Goal: Task Accomplishment & Management: Use online tool/utility

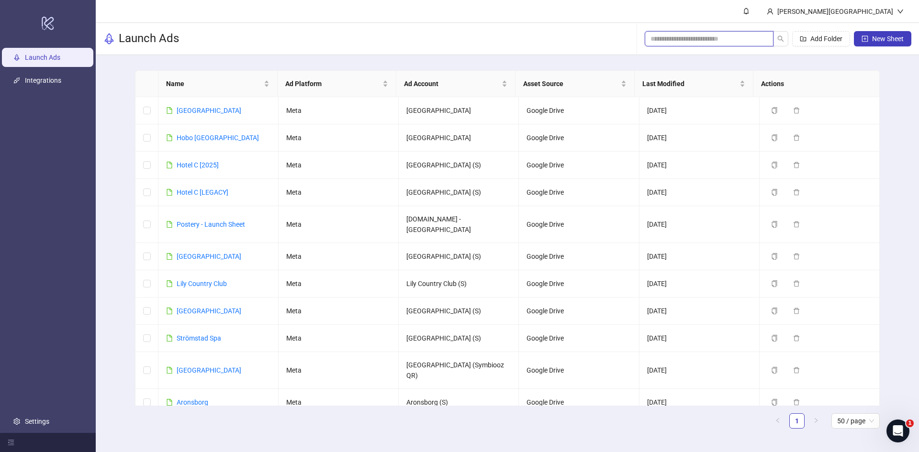
click at [671, 39] on input "search" at bounding box center [705, 39] width 110 height 11
type input "*"
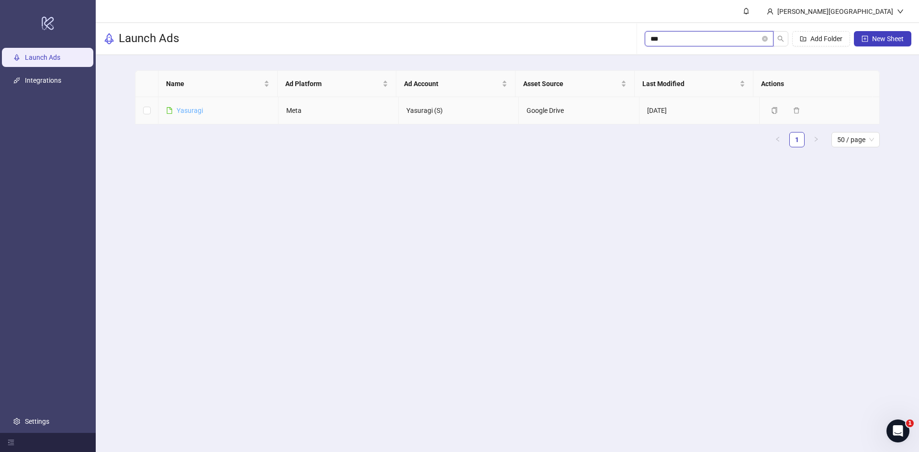
type input "***"
click at [193, 112] on link "Yasuragi" at bounding box center [190, 111] width 26 height 8
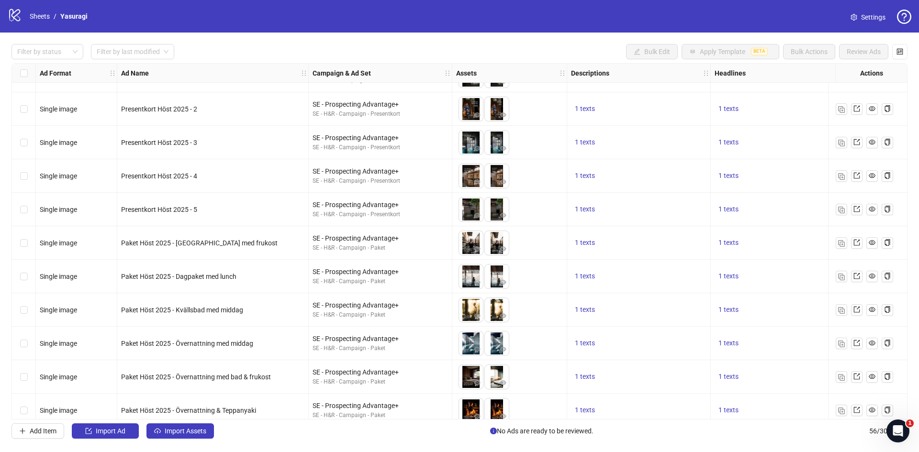
scroll to position [1544, 0]
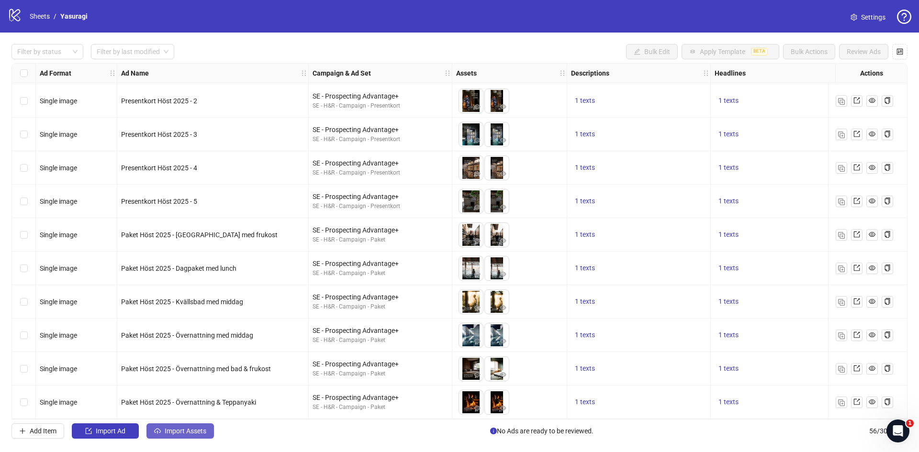
click at [191, 433] on span "Import Assets" at bounding box center [186, 431] width 42 height 8
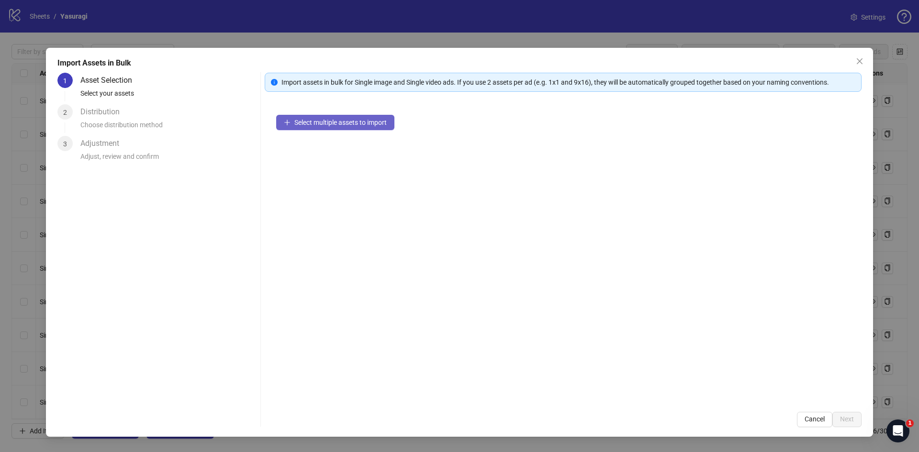
click at [375, 121] on span "Select multiple assets to import" at bounding box center [340, 123] width 92 height 8
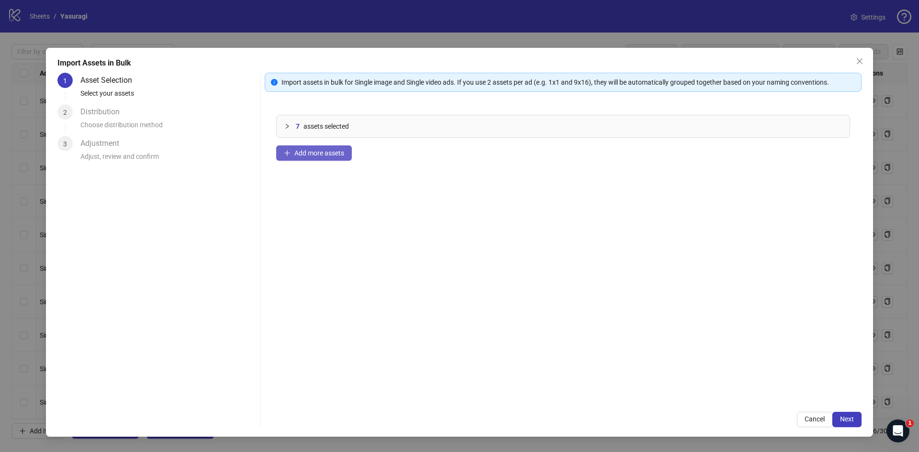
click at [331, 160] on button "Add more assets" at bounding box center [314, 153] width 76 height 15
click at [309, 152] on span "Add more assets" at bounding box center [319, 153] width 50 height 8
click at [853, 422] on span "Next" at bounding box center [847, 419] width 14 height 8
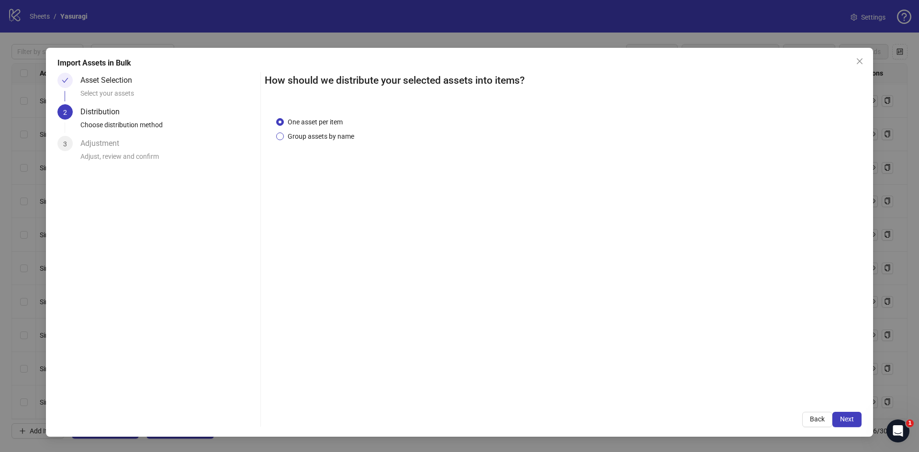
click at [312, 135] on span "Group assets by name" at bounding box center [321, 136] width 74 height 11
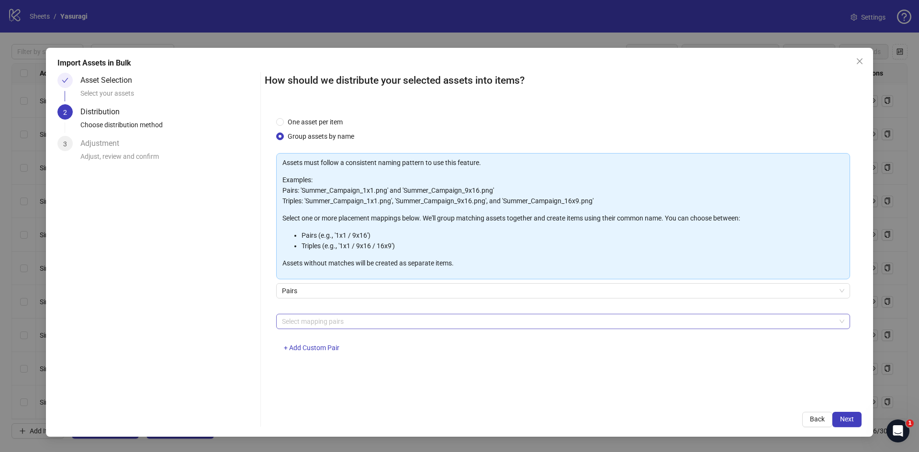
click at [327, 324] on div at bounding box center [558, 321] width 560 height 13
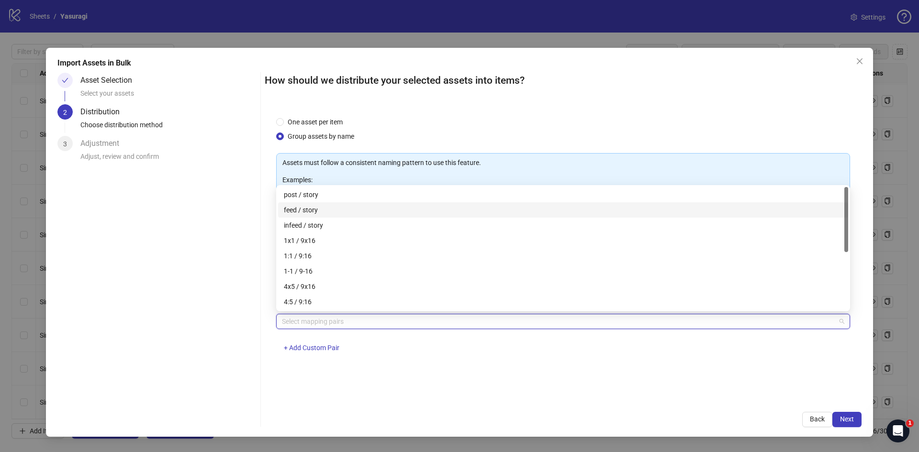
click at [319, 207] on div "feed / story" at bounding box center [563, 210] width 559 height 11
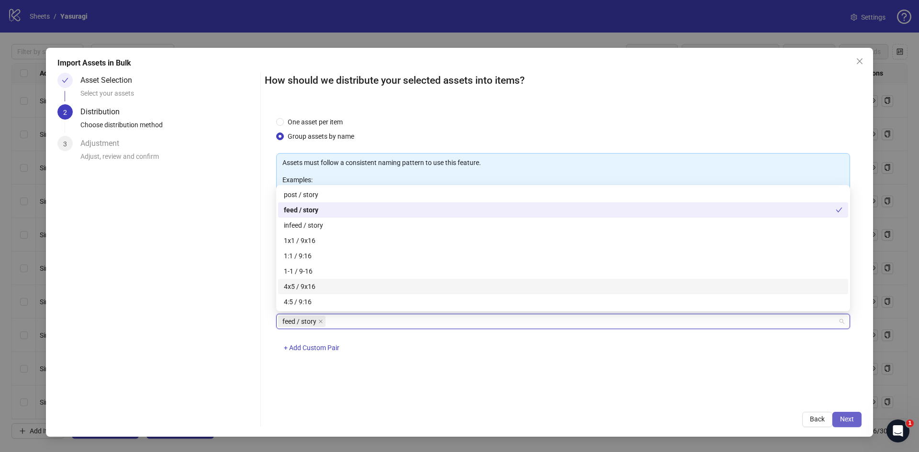
click at [855, 419] on button "Next" at bounding box center [846, 419] width 29 height 15
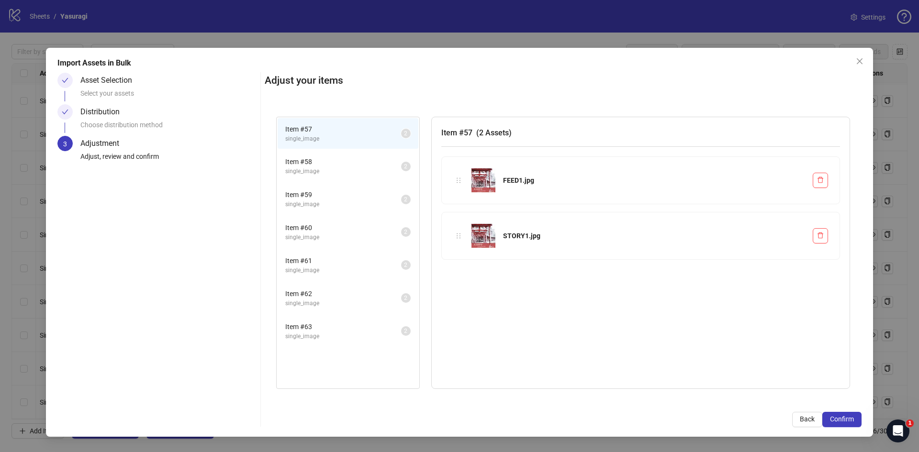
click at [309, 161] on span "Item # 58" at bounding box center [343, 162] width 116 height 11
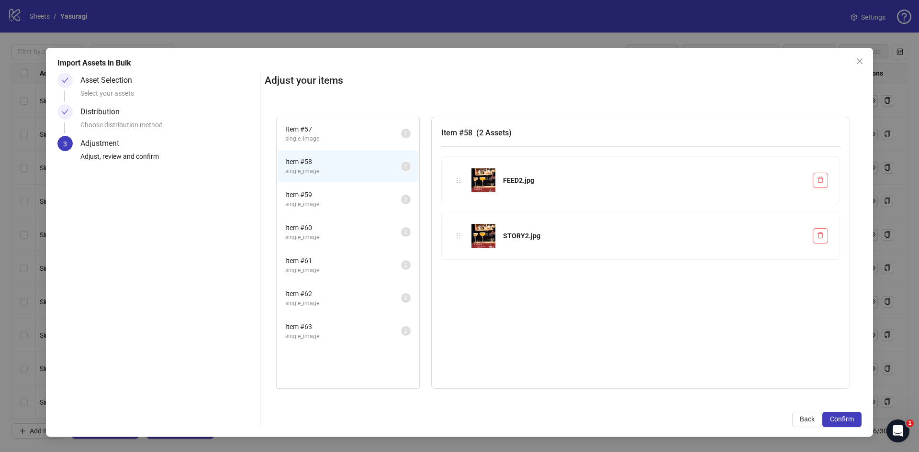
click at [309, 202] on span "single_image" at bounding box center [343, 204] width 116 height 9
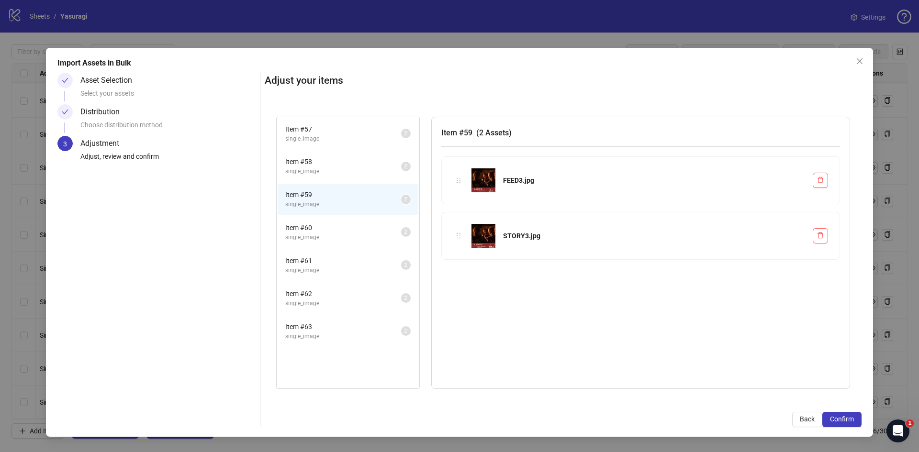
click at [308, 235] on span "single_image" at bounding box center [343, 237] width 116 height 9
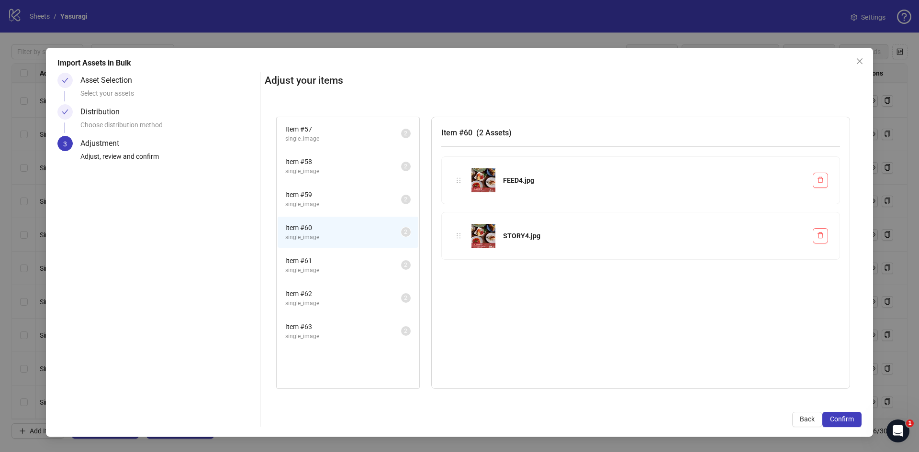
click at [304, 269] on span "single_image" at bounding box center [343, 270] width 116 height 9
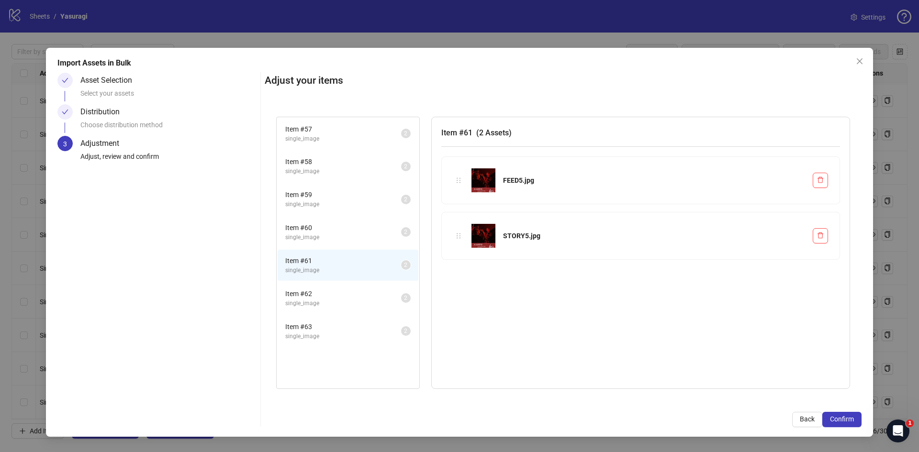
click at [307, 299] on span "single_image" at bounding box center [343, 303] width 116 height 9
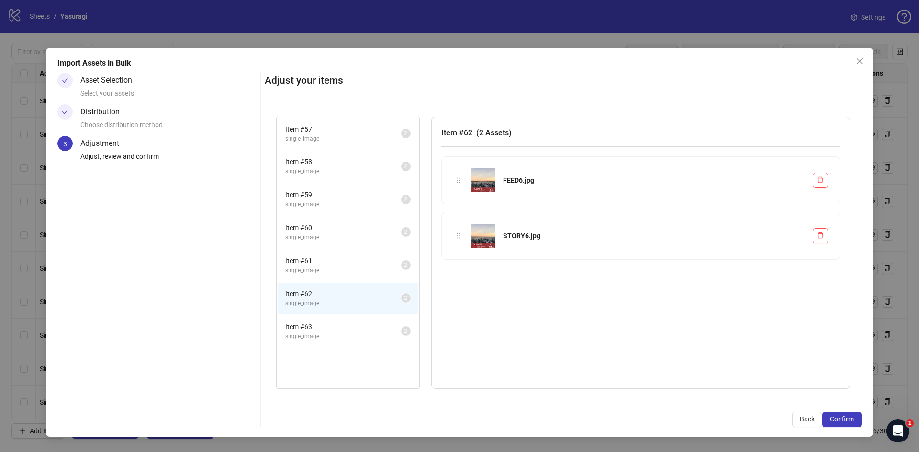
click at [307, 330] on span "Item # 63" at bounding box center [343, 327] width 116 height 11
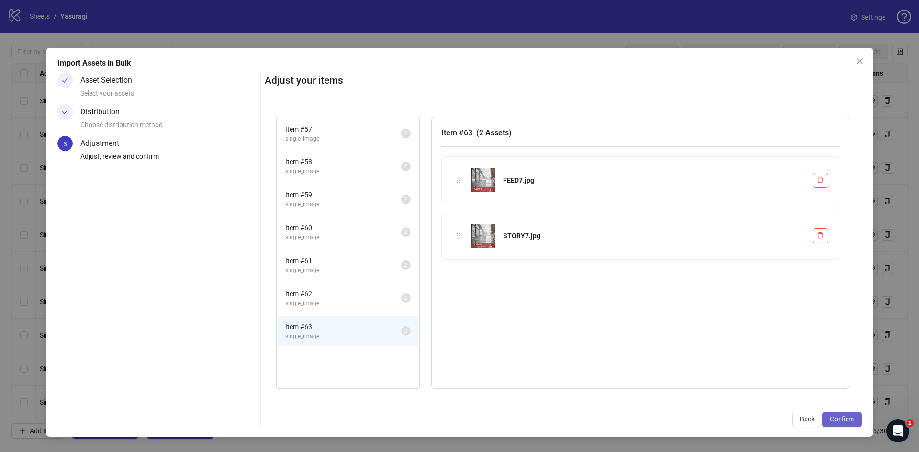
click at [838, 421] on span "Confirm" at bounding box center [842, 419] width 24 height 8
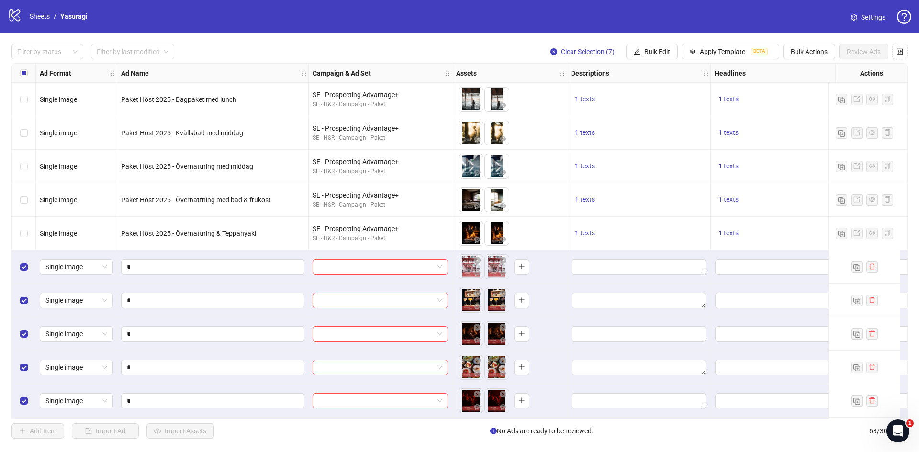
scroll to position [1778, 0]
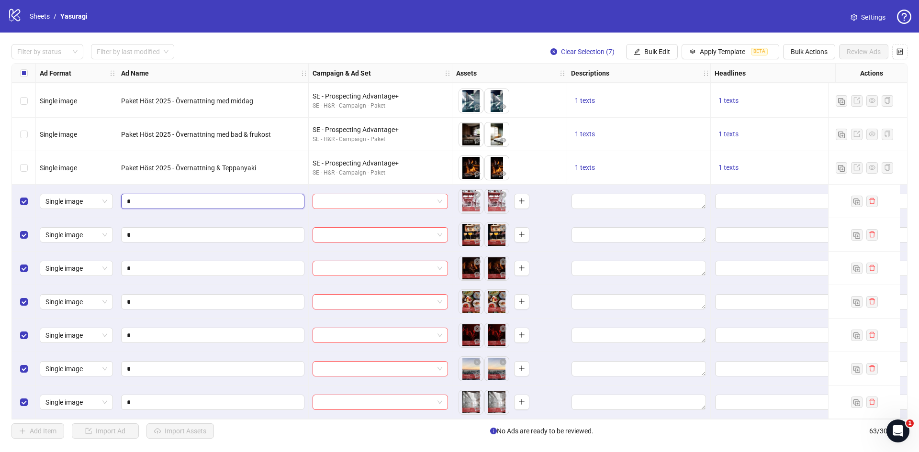
click at [128, 198] on input "*" at bounding box center [212, 201] width 170 height 11
paste input "*******"
type input "*********"
click at [128, 232] on input "*" at bounding box center [212, 235] width 170 height 11
paste input "*******"
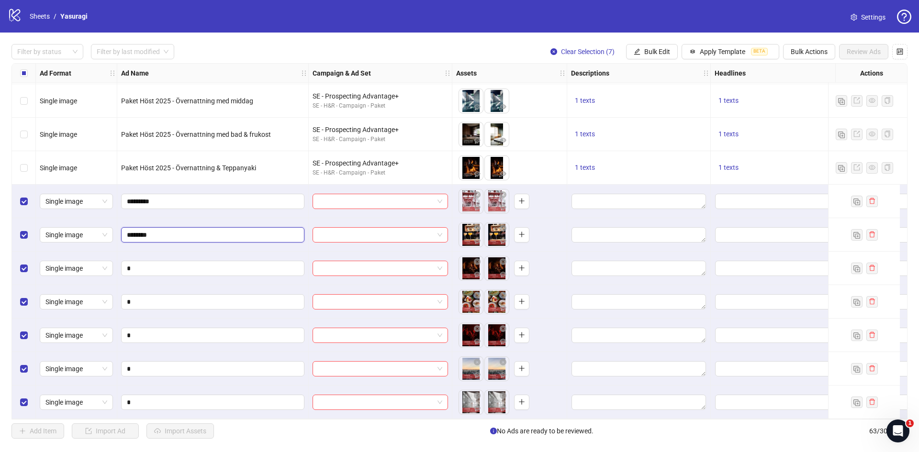
type input "*********"
click at [127, 263] on input "*" at bounding box center [212, 268] width 170 height 11
paste input "*******"
type input "*********"
click at [125, 299] on span "*" at bounding box center [212, 301] width 183 height 15
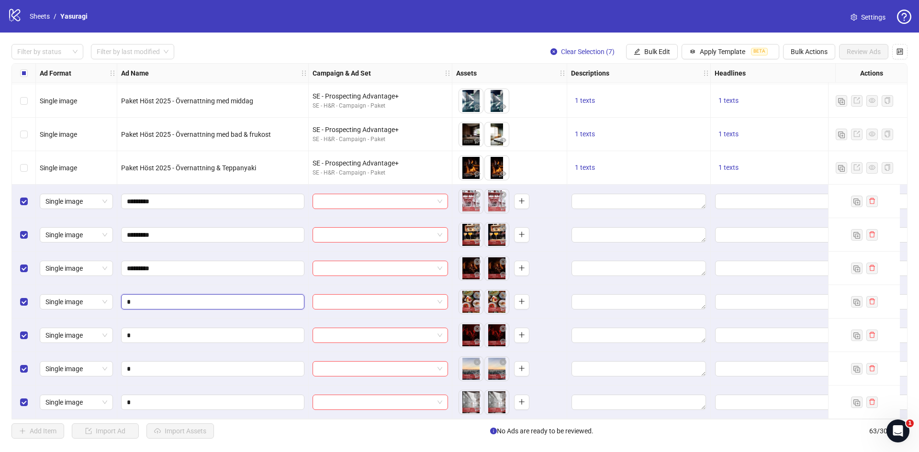
click at [127, 299] on input "*" at bounding box center [212, 302] width 170 height 11
paste input "*******"
type input "*********"
click at [127, 334] on input "*" at bounding box center [212, 335] width 170 height 11
paste input "*******"
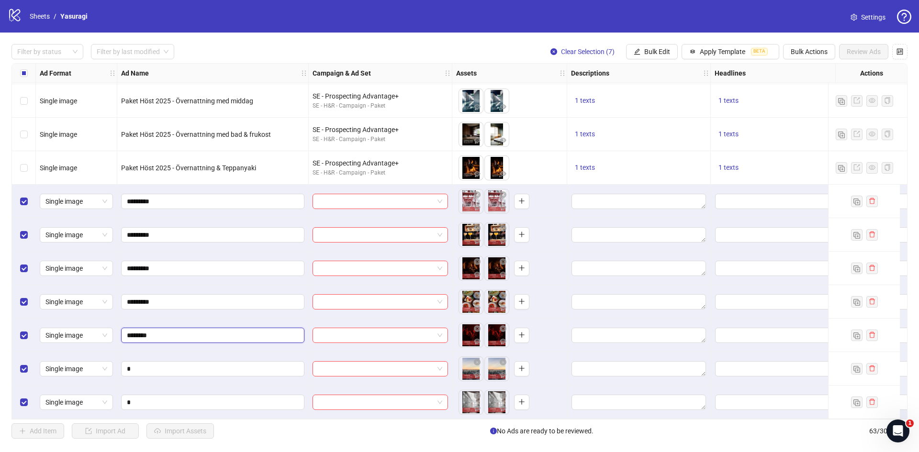
type input "*********"
click at [126, 365] on span "*" at bounding box center [212, 368] width 183 height 15
click at [127, 366] on input "*" at bounding box center [212, 369] width 170 height 11
paste input "*******"
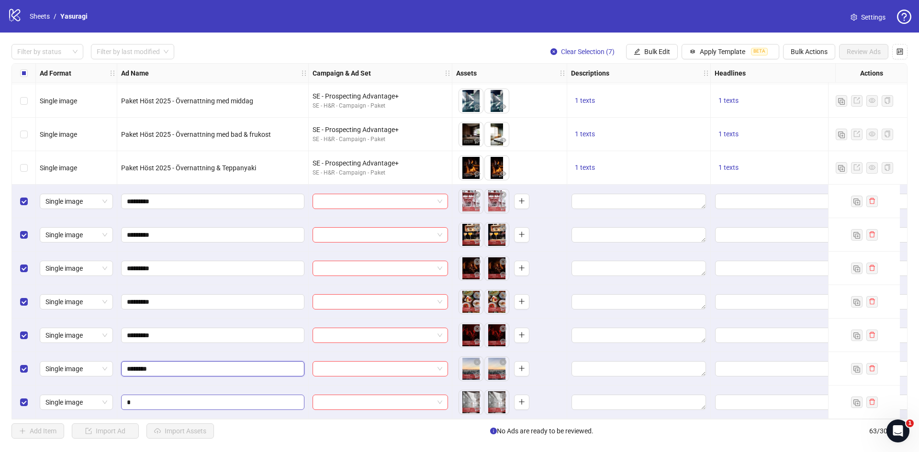
type input "*********"
click at [127, 399] on input "*" at bounding box center [212, 402] width 170 height 11
paste input "*******"
type input "*********"
click at [402, 197] on input "search" at bounding box center [375, 201] width 115 height 14
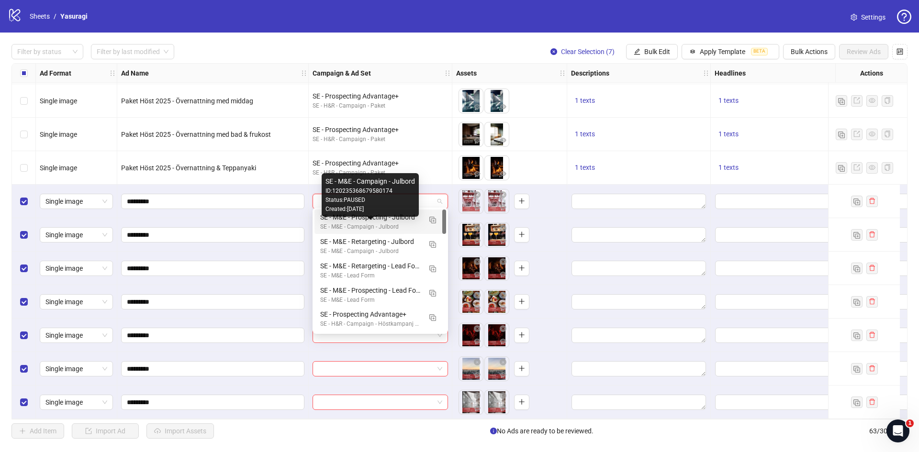
click at [393, 224] on div "SE - M&E - Campaign - Julbord" at bounding box center [370, 227] width 101 height 9
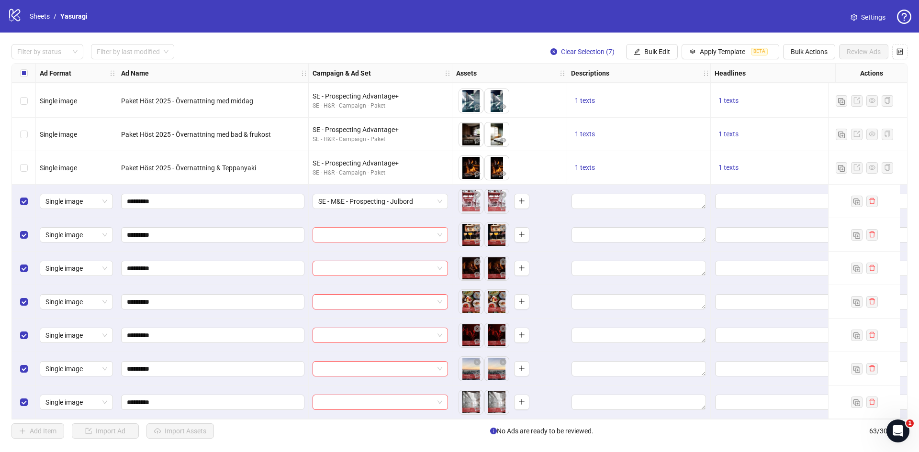
click at [393, 230] on input "search" at bounding box center [375, 235] width 115 height 14
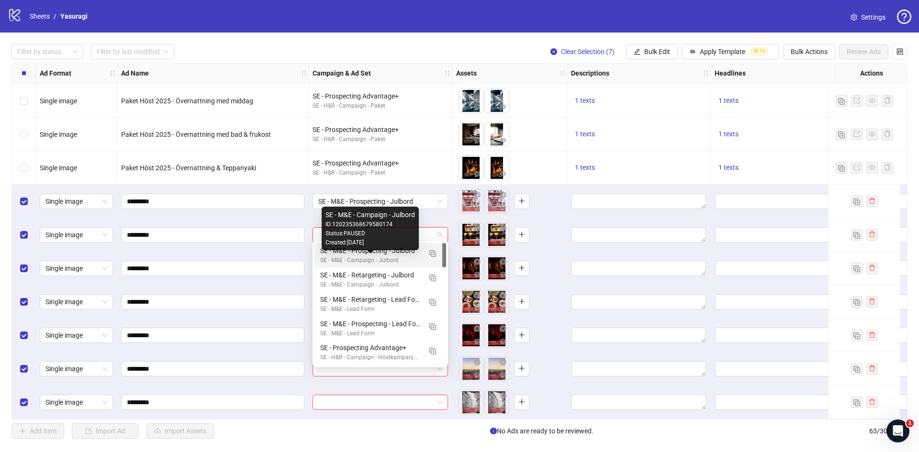
click at [386, 259] on div "SE - M&E - Campaign - Julbord" at bounding box center [370, 260] width 101 height 9
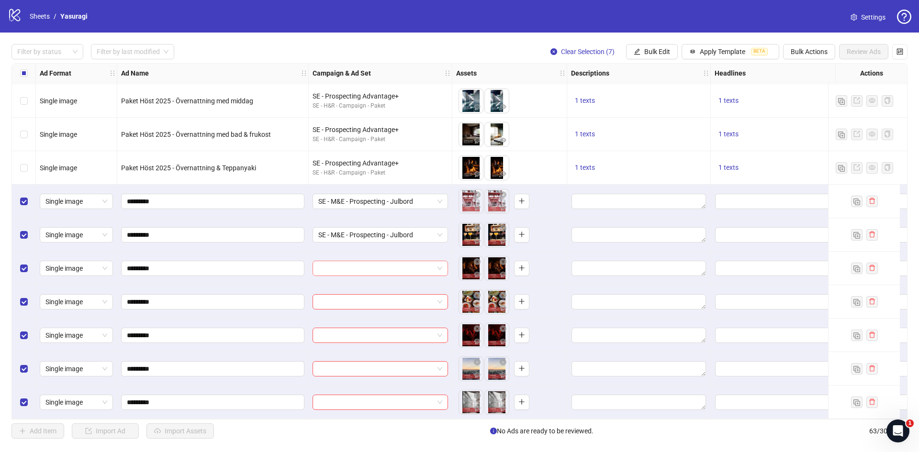
click at [387, 267] on input "search" at bounding box center [375, 268] width 115 height 14
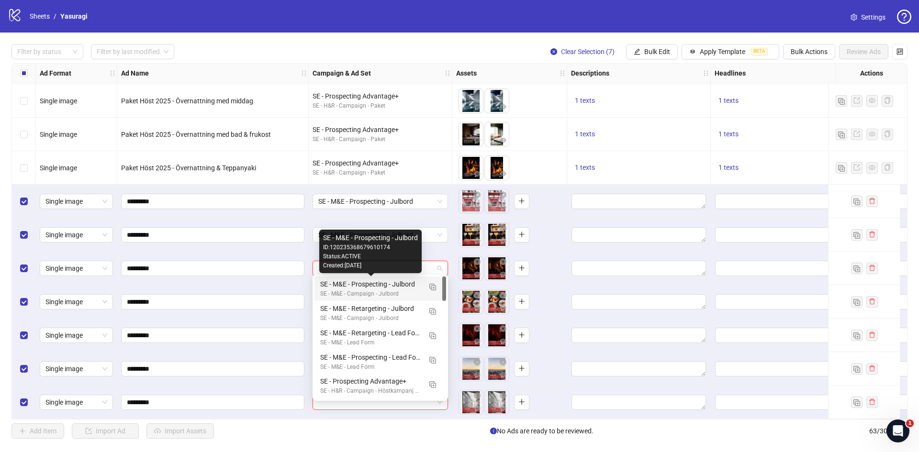
click at [384, 286] on div "SE - M&E - Prospecting - Julbord" at bounding box center [370, 284] width 101 height 11
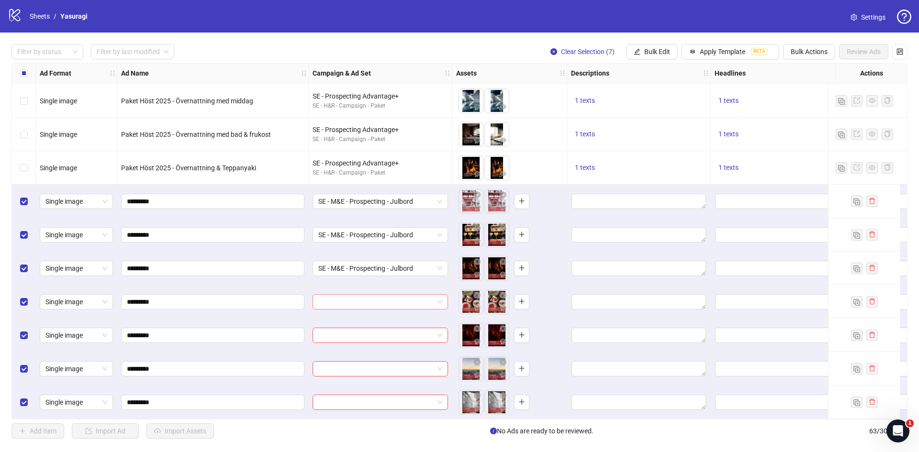
click at [385, 299] on input "search" at bounding box center [375, 302] width 115 height 14
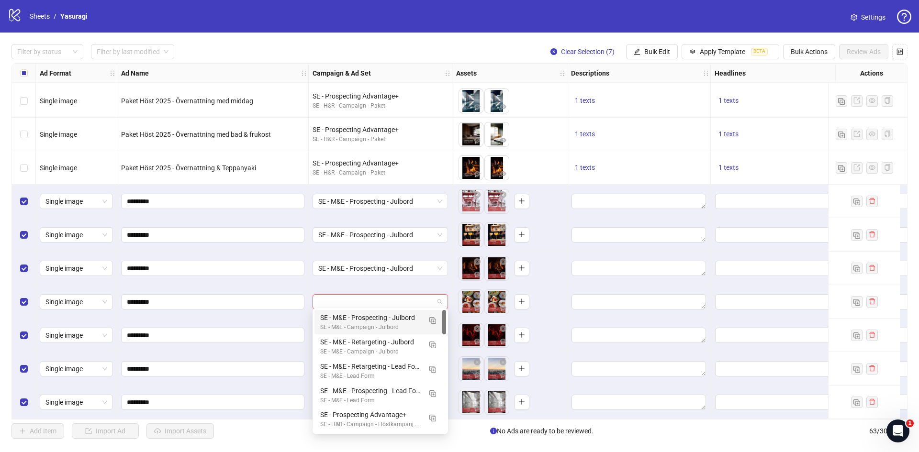
click at [382, 317] on div "SE - M&E - Prospecting - Julbord" at bounding box center [370, 318] width 101 height 11
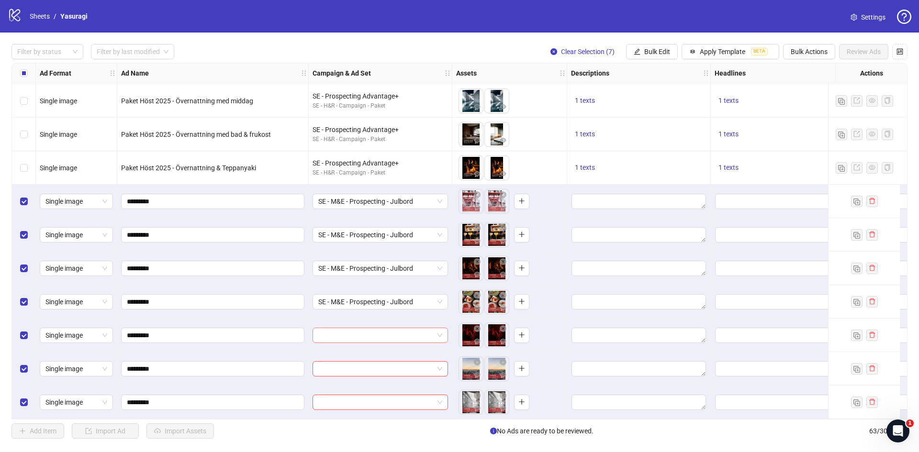
click at [378, 335] on input "search" at bounding box center [375, 335] width 115 height 14
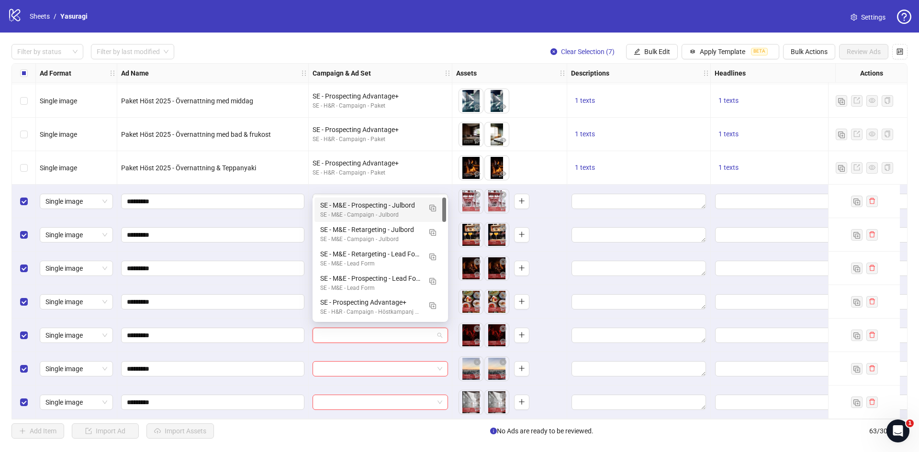
click at [379, 208] on div "SE - M&E - Prospecting - Julbord" at bounding box center [370, 205] width 101 height 11
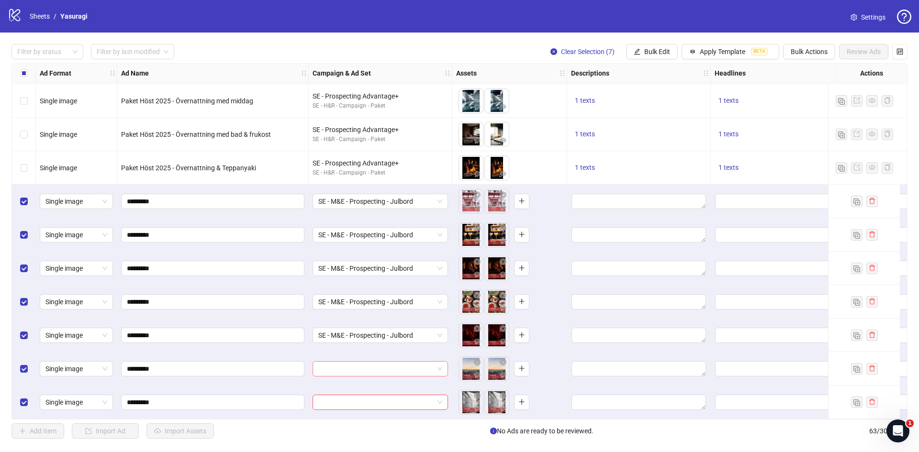
click at [392, 367] on input "search" at bounding box center [375, 369] width 115 height 14
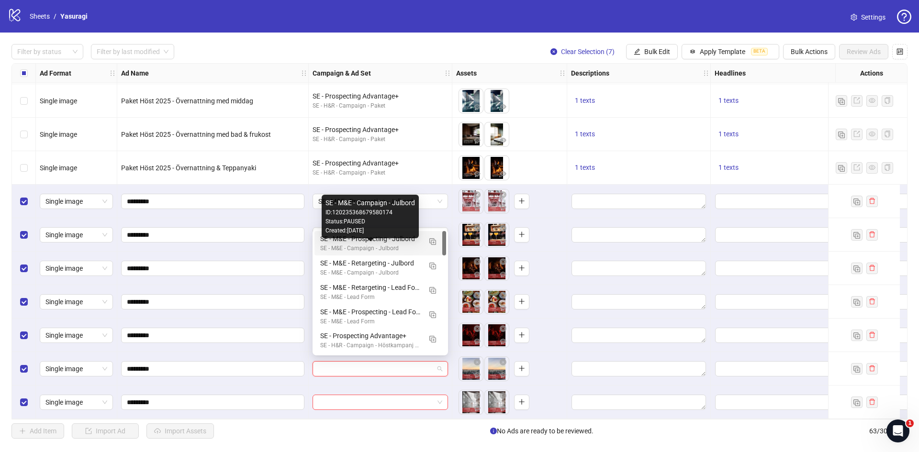
click at [383, 246] on div "SE - M&E - Campaign - Julbord" at bounding box center [370, 248] width 101 height 9
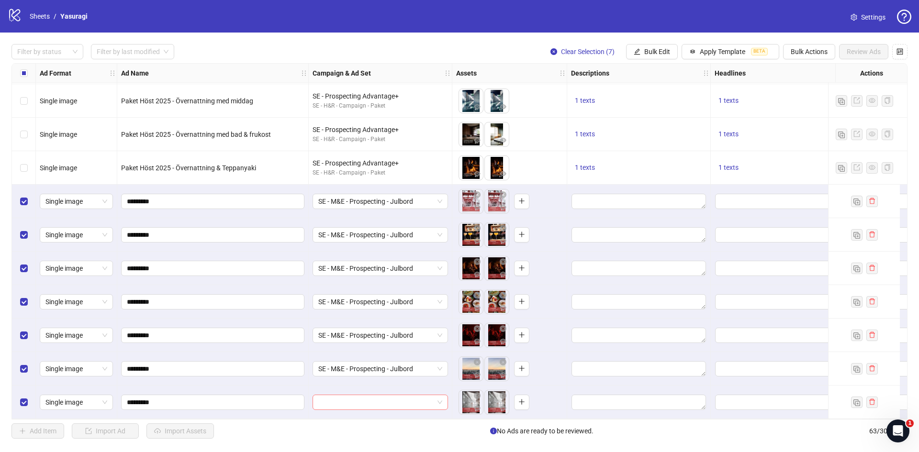
click at [392, 398] on input "search" at bounding box center [375, 402] width 115 height 14
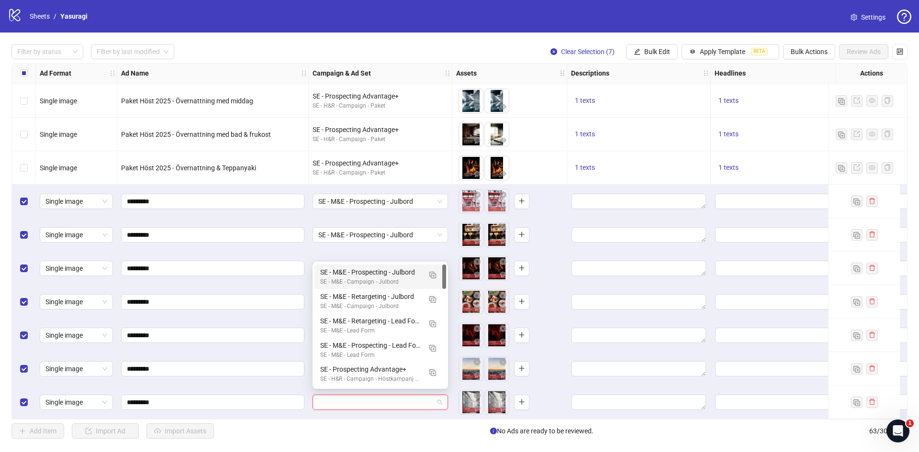
click at [320, 273] on div "SE - M&E - Prospecting - Julbord SE - M&E - Campaign - Julbord" at bounding box center [380, 277] width 132 height 24
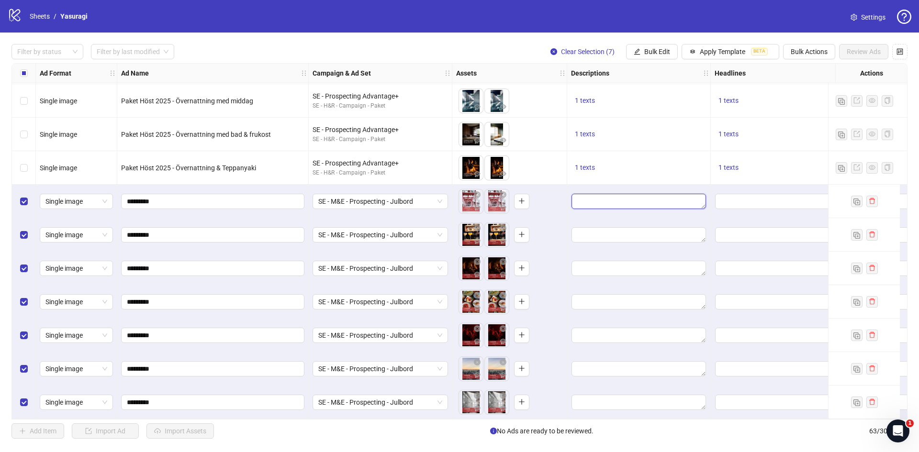
click at [604, 197] on textarea "Edit values" at bounding box center [639, 201] width 135 height 15
click at [667, 53] on span "Bulk Edit" at bounding box center [657, 52] width 26 height 8
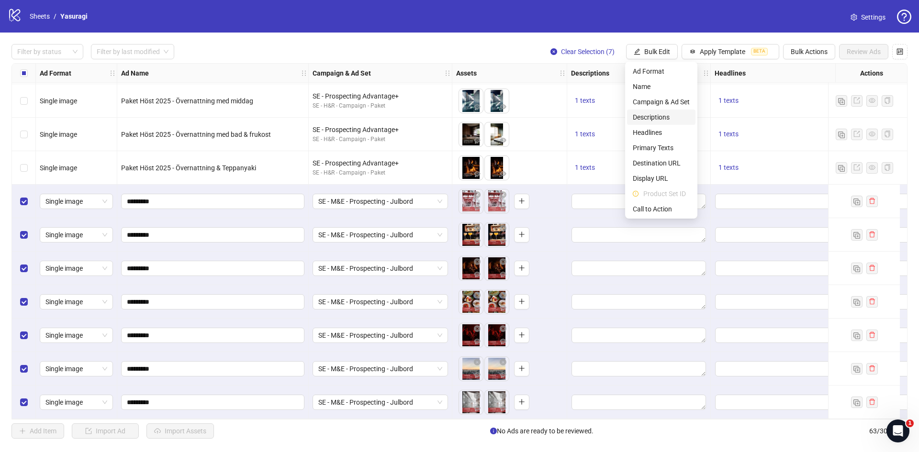
click at [657, 114] on span "Descriptions" at bounding box center [661, 117] width 57 height 11
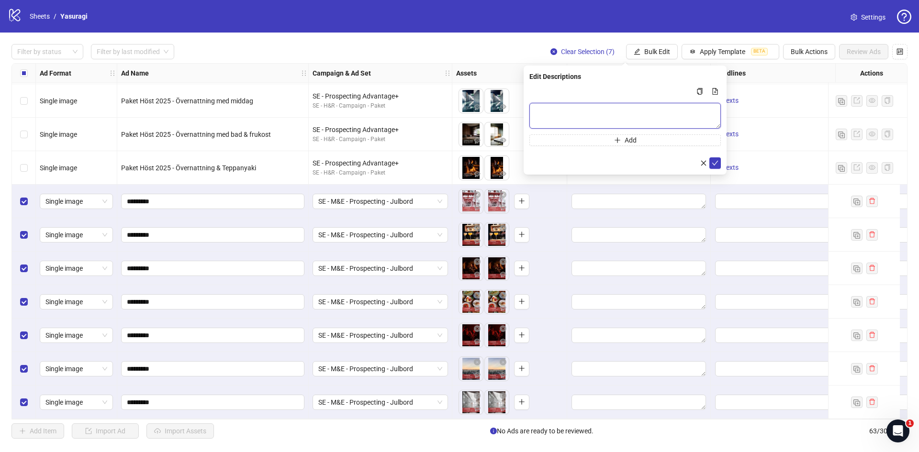
click at [674, 114] on textarea "Multi-text input container - paste or copy values" at bounding box center [624, 116] width 191 height 26
paste textarea "**********"
type textarea "**********"
click at [716, 163] on icon "check" at bounding box center [715, 163] width 7 height 7
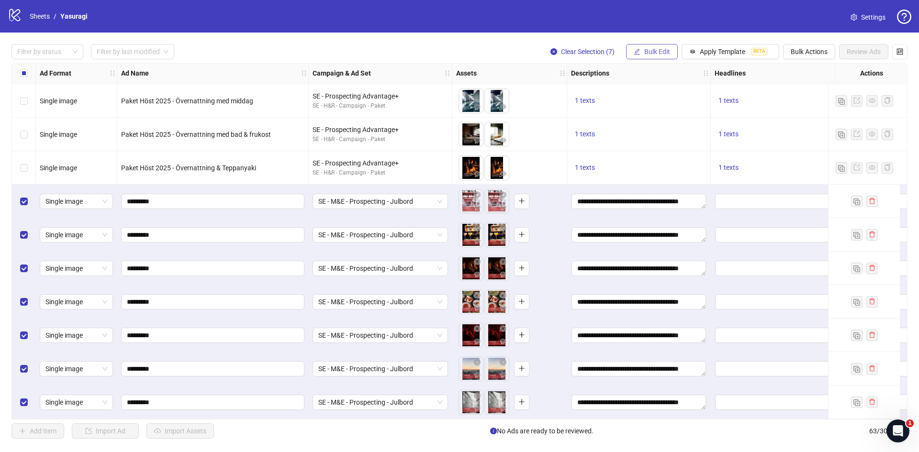
click at [662, 54] on span "Bulk Edit" at bounding box center [657, 52] width 26 height 8
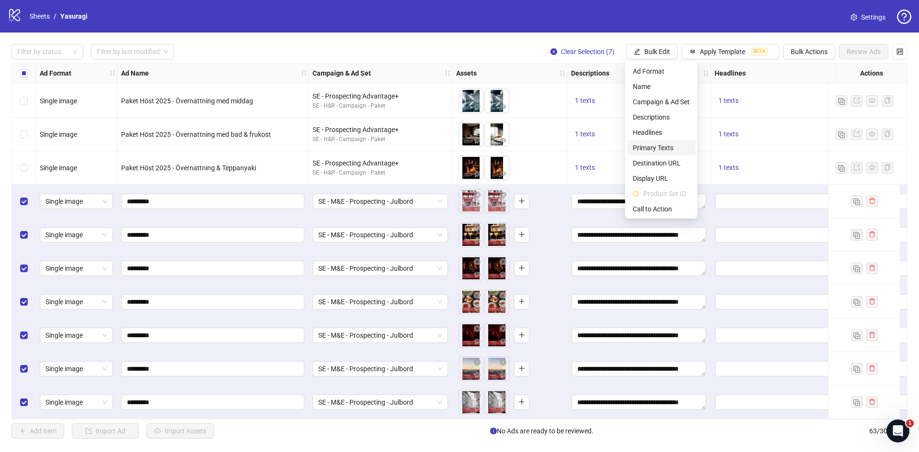
click at [653, 143] on span "Primary Texts" at bounding box center [661, 148] width 57 height 11
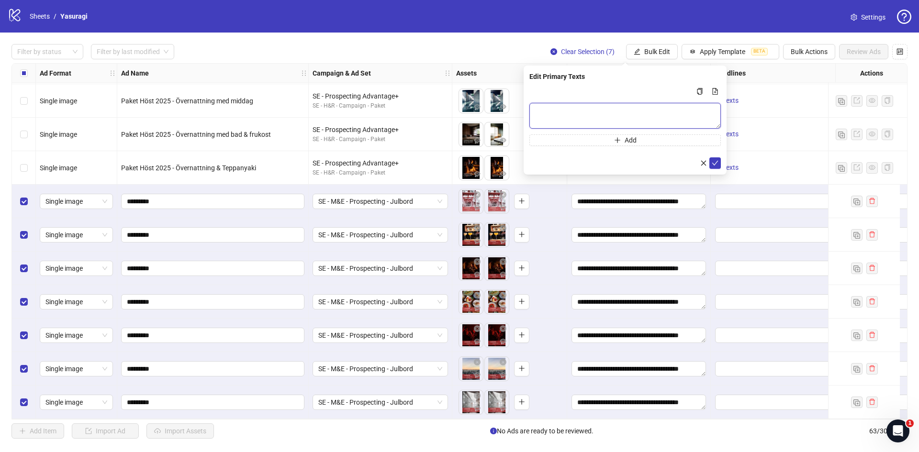
click at [639, 118] on textarea "Multi-text input container - paste or copy values" at bounding box center [624, 116] width 191 height 26
paste textarea "**********"
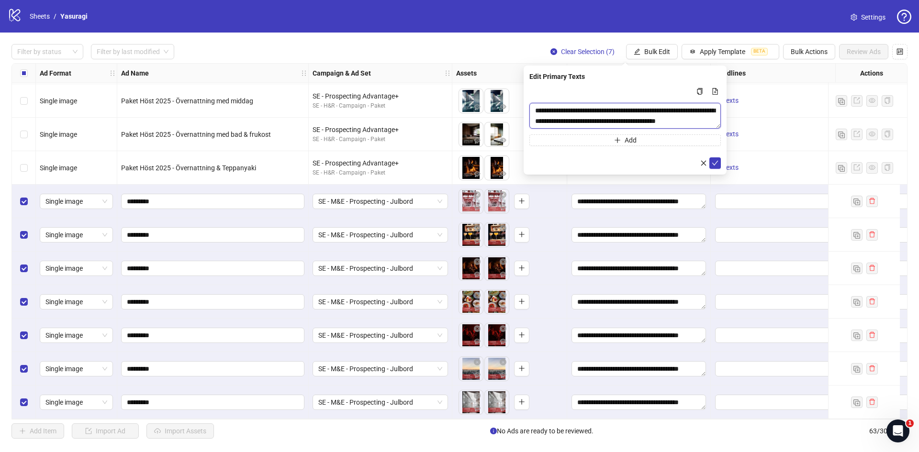
scroll to position [7, 0]
type textarea "**********"
click at [717, 167] on span "submit" at bounding box center [715, 163] width 7 height 8
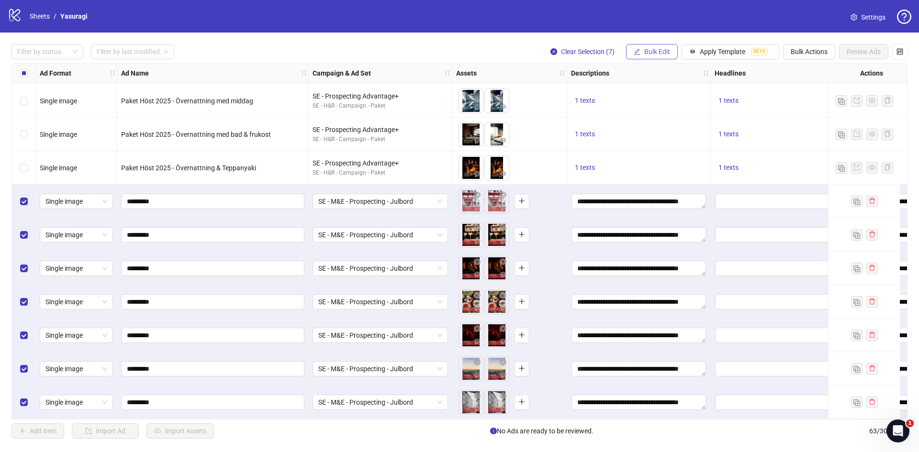
click at [650, 47] on button "Bulk Edit" at bounding box center [652, 51] width 52 height 15
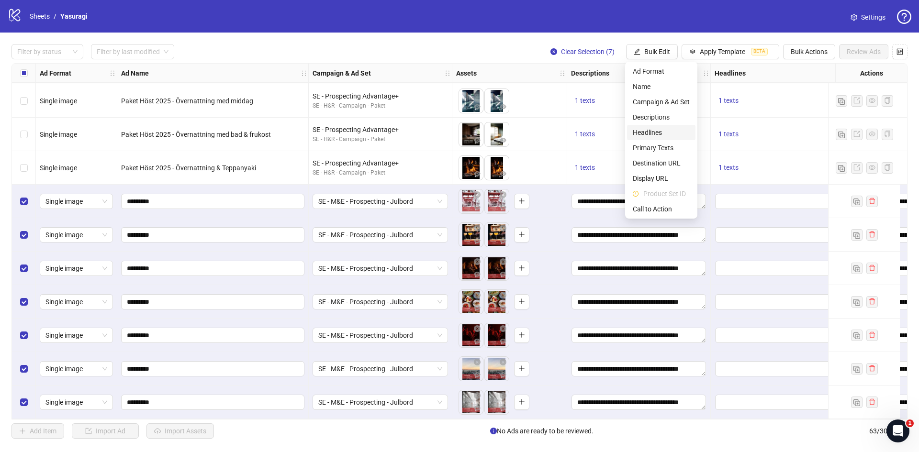
click at [647, 127] on li "Headlines" at bounding box center [661, 132] width 68 height 15
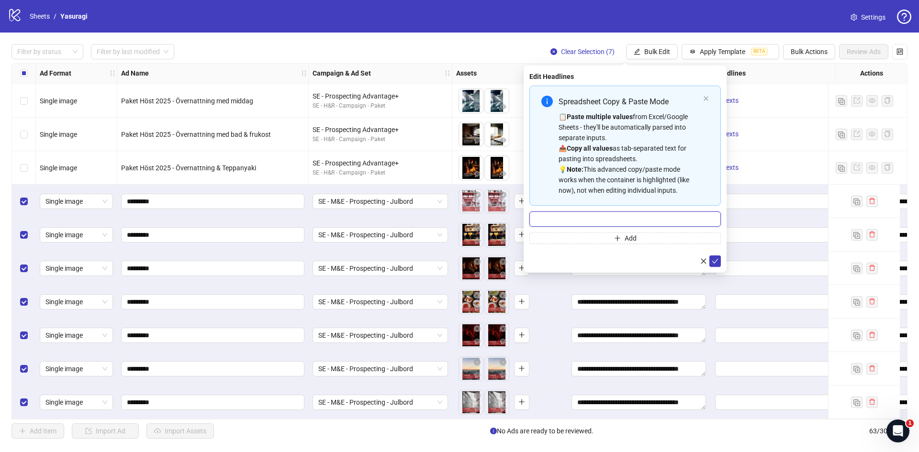
drag, startPoint x: 632, startPoint y: 220, endPoint x: 646, endPoint y: 229, distance: 16.6
click at [632, 220] on input "Multi-input container - paste or copy values" at bounding box center [624, 219] width 191 height 15
paste input "**********"
type input "**********"
click at [716, 263] on icon "check" at bounding box center [715, 261] width 7 height 7
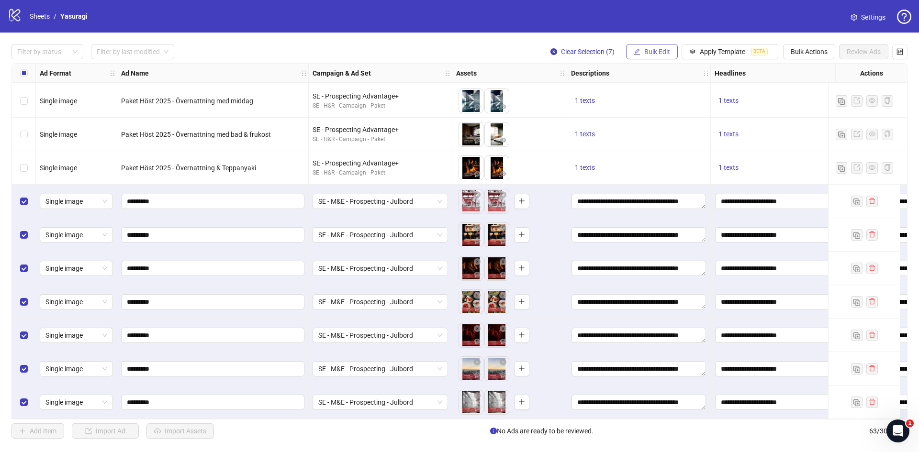
click at [649, 53] on span "Bulk Edit" at bounding box center [657, 52] width 26 height 8
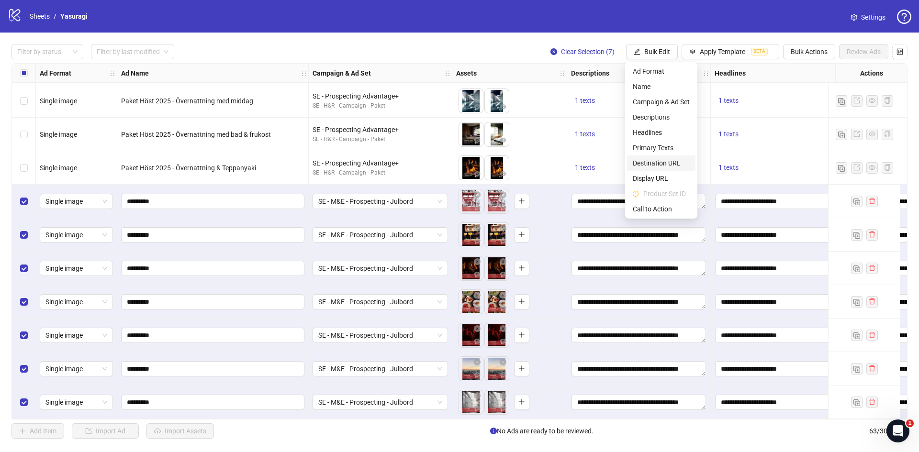
click at [653, 162] on span "Destination URL" at bounding box center [661, 163] width 57 height 11
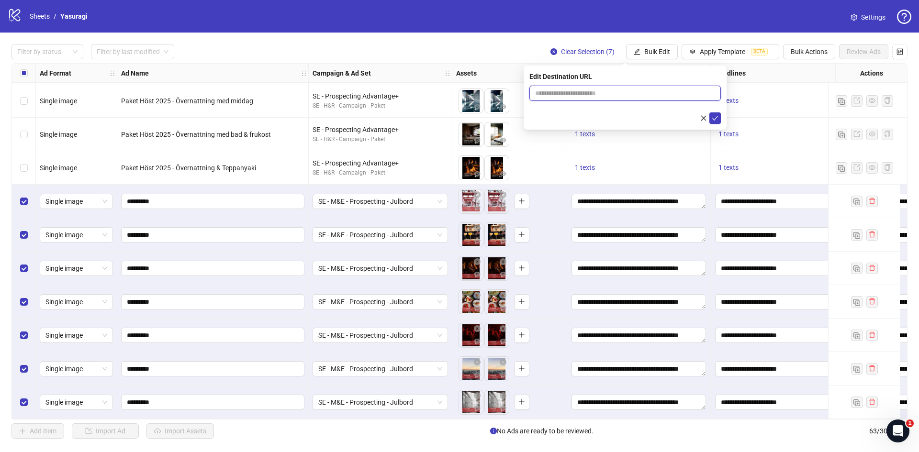
click at [643, 93] on input "text" at bounding box center [621, 93] width 172 height 11
paste input "**********"
type input "**********"
click at [718, 120] on icon "check" at bounding box center [715, 118] width 7 height 7
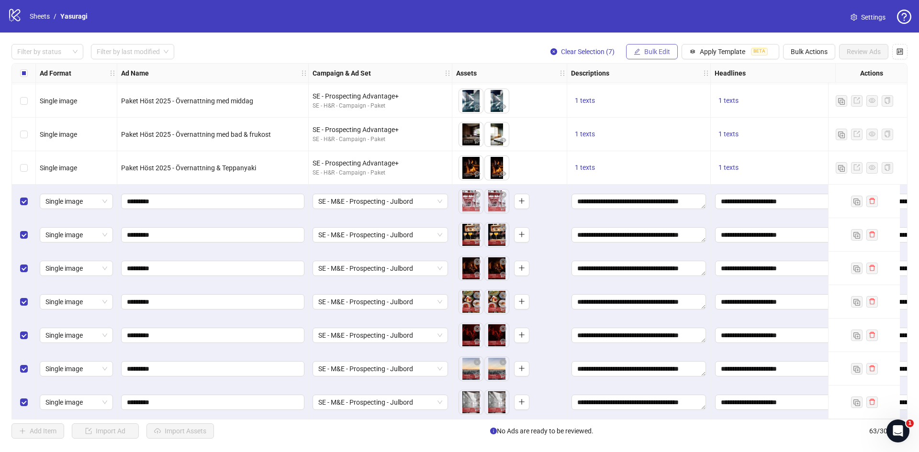
click at [654, 53] on span "Bulk Edit" at bounding box center [657, 52] width 26 height 8
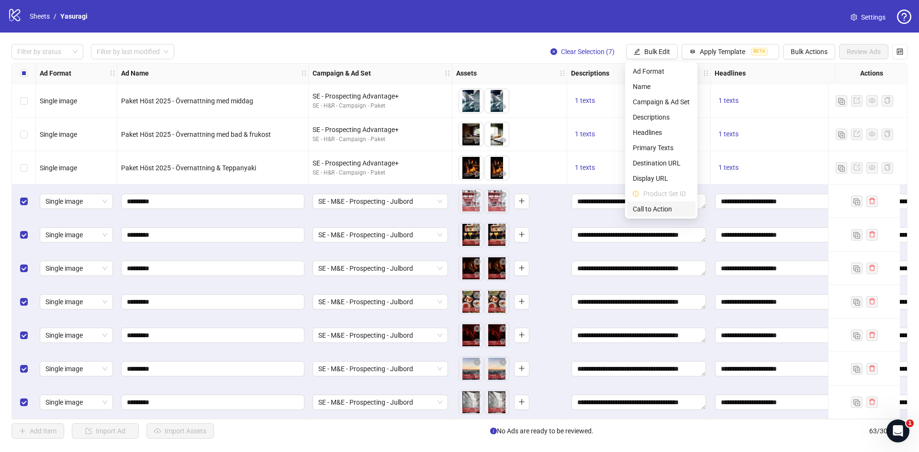
click at [652, 207] on span "Call to Action" at bounding box center [661, 209] width 57 height 11
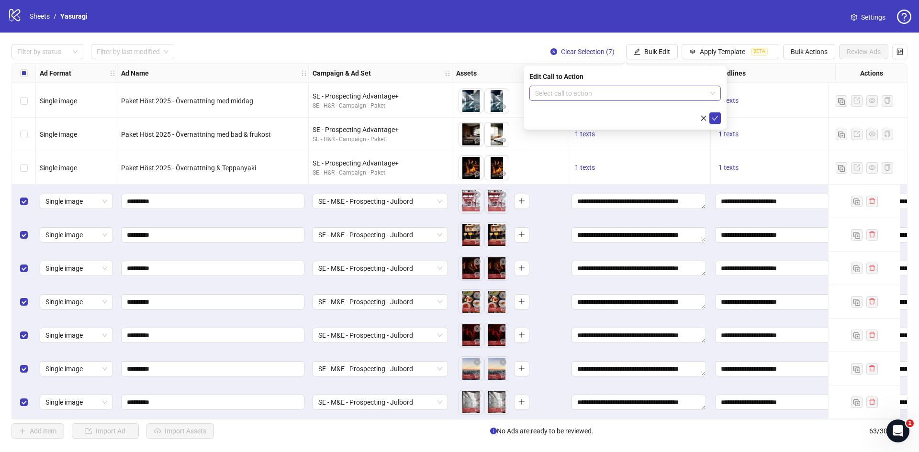
click at [628, 91] on input "search" at bounding box center [620, 93] width 171 height 14
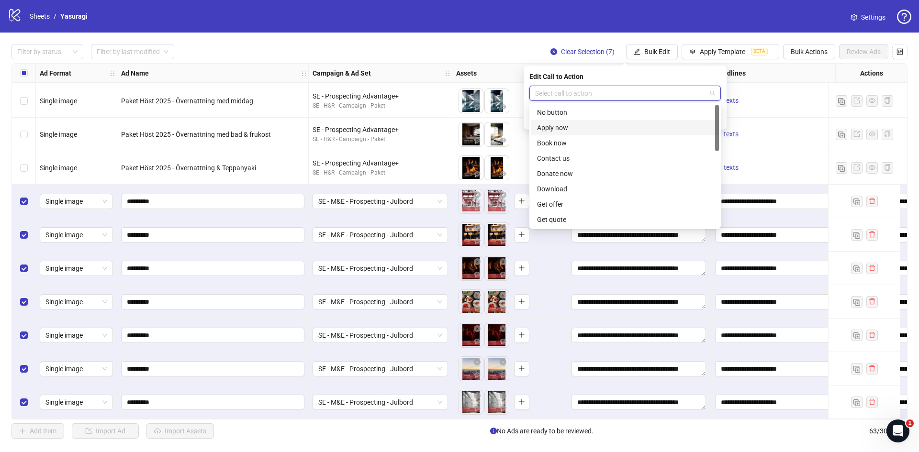
click at [578, 142] on div "Book now" at bounding box center [625, 143] width 176 height 11
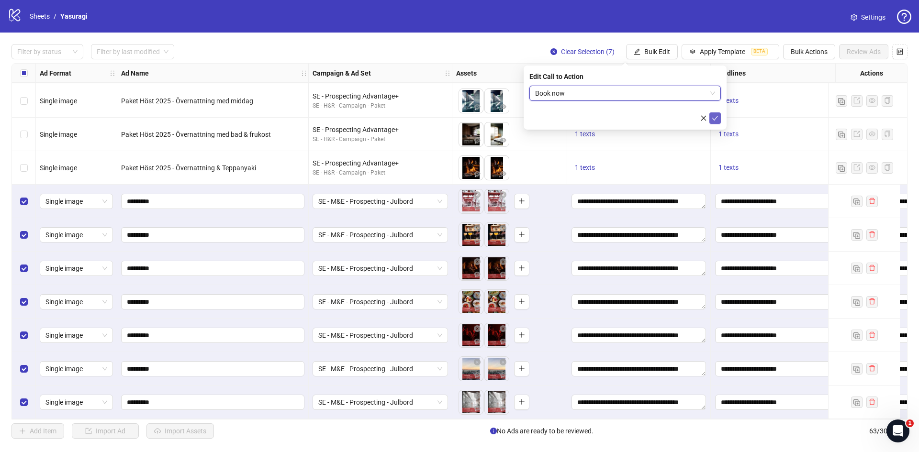
click at [715, 119] on icon "check" at bounding box center [715, 118] width 6 height 5
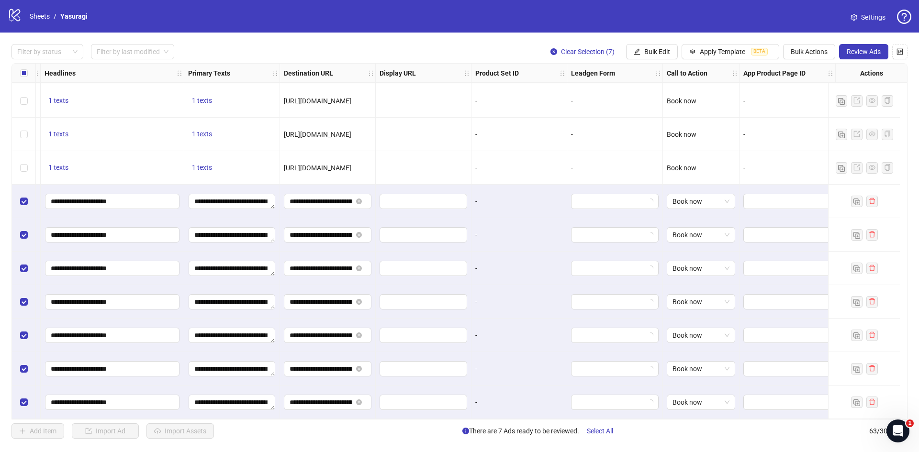
scroll to position [1778, 0]
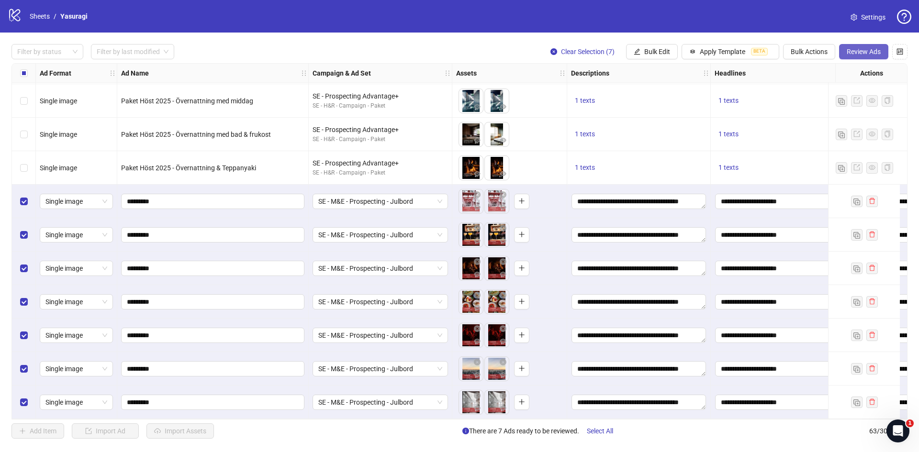
click at [864, 58] on button "Review Ads" at bounding box center [863, 51] width 49 height 15
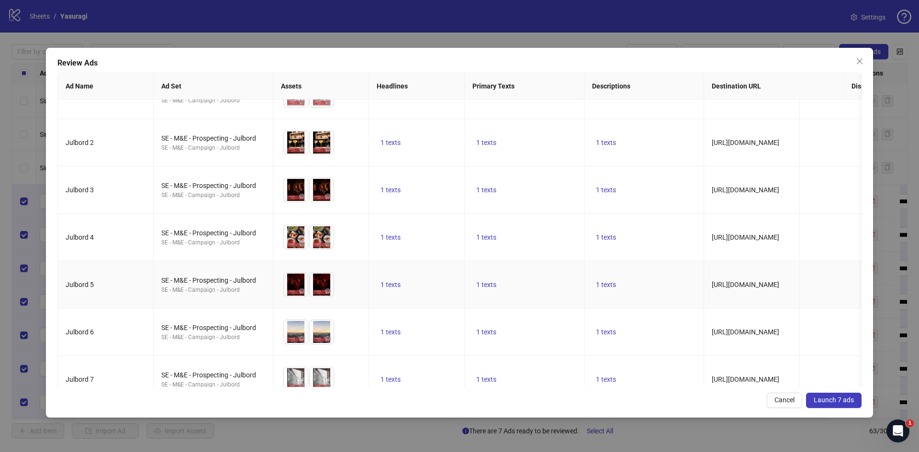
scroll to position [51, 0]
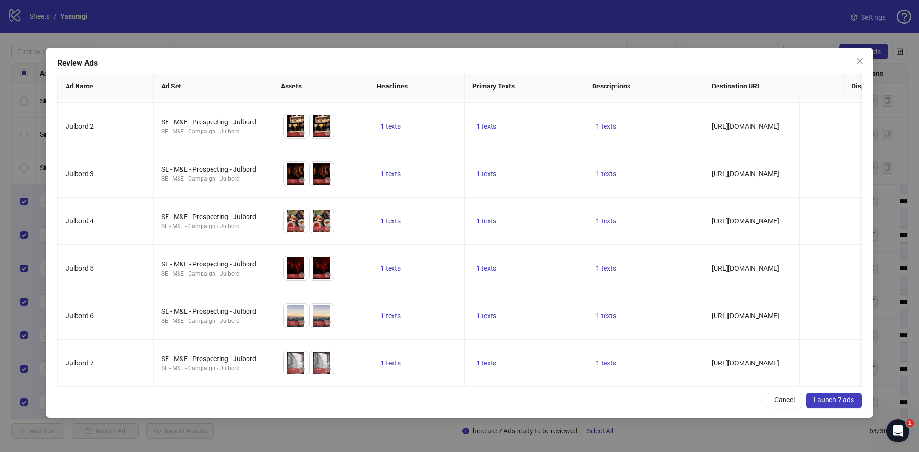
click at [835, 397] on span "Launch 7 ads" at bounding box center [834, 400] width 40 height 8
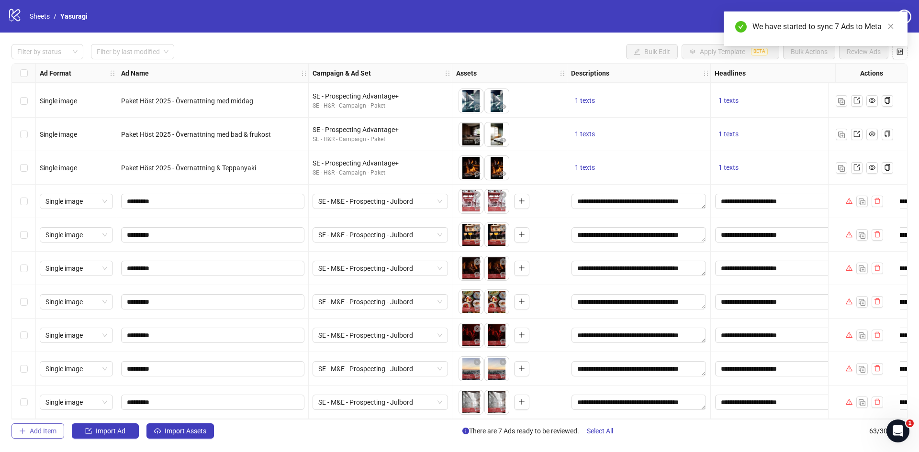
click at [35, 431] on span "Add Item" at bounding box center [43, 431] width 27 height 8
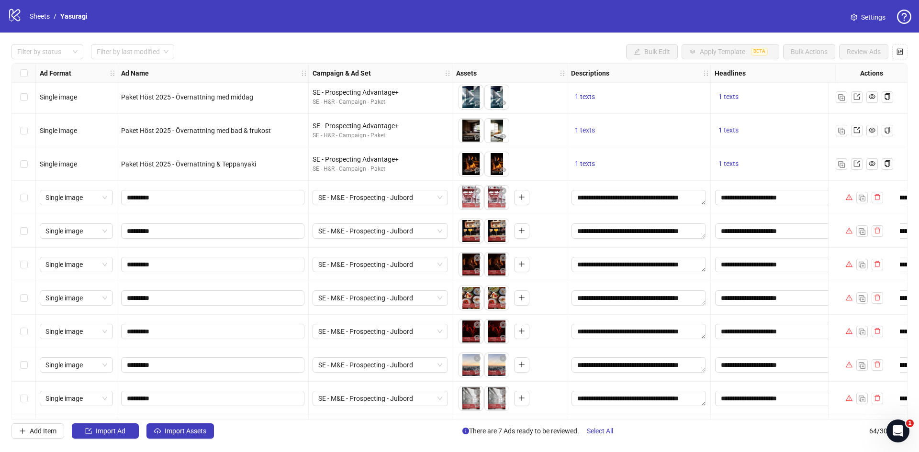
scroll to position [1812, 0]
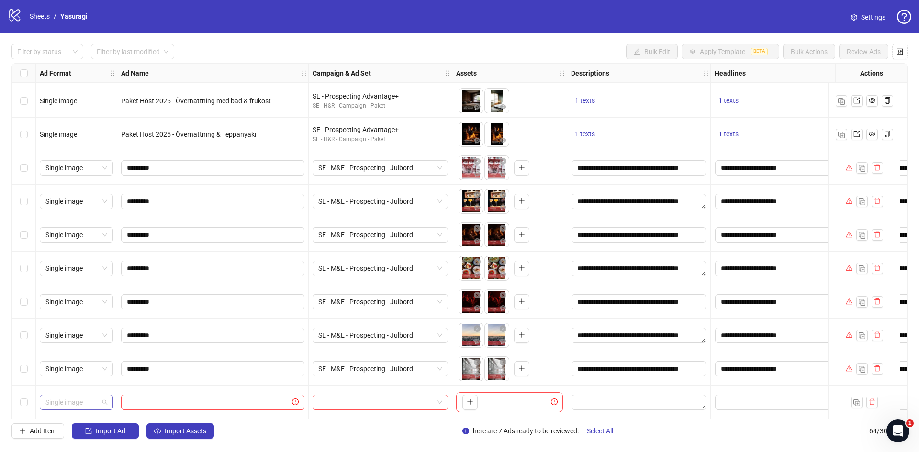
click at [88, 404] on span "Single image" at bounding box center [76, 402] width 62 height 14
click at [82, 318] on div "Carousel" at bounding box center [76, 318] width 58 height 11
click at [169, 397] on input "text" at bounding box center [208, 402] width 163 height 11
type input "**********"
click at [343, 403] on input "search" at bounding box center [375, 402] width 115 height 14
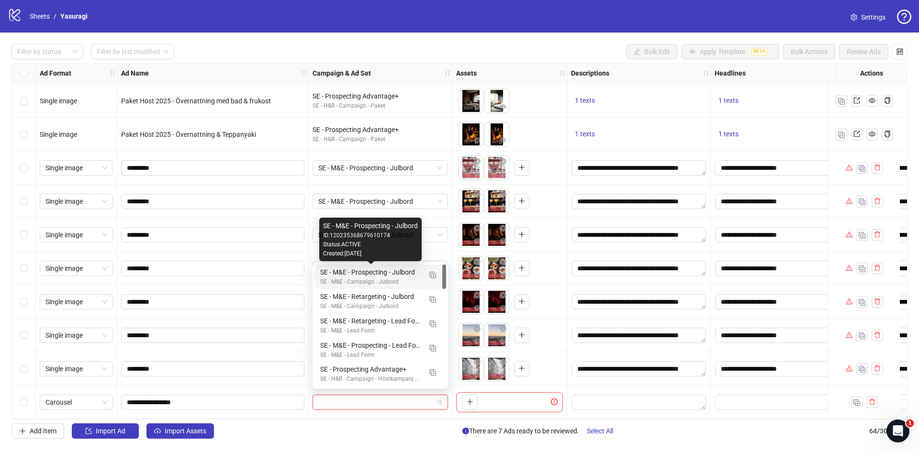
click at [382, 274] on div "SE - M&E - Prospecting - Julbord" at bounding box center [370, 272] width 101 height 11
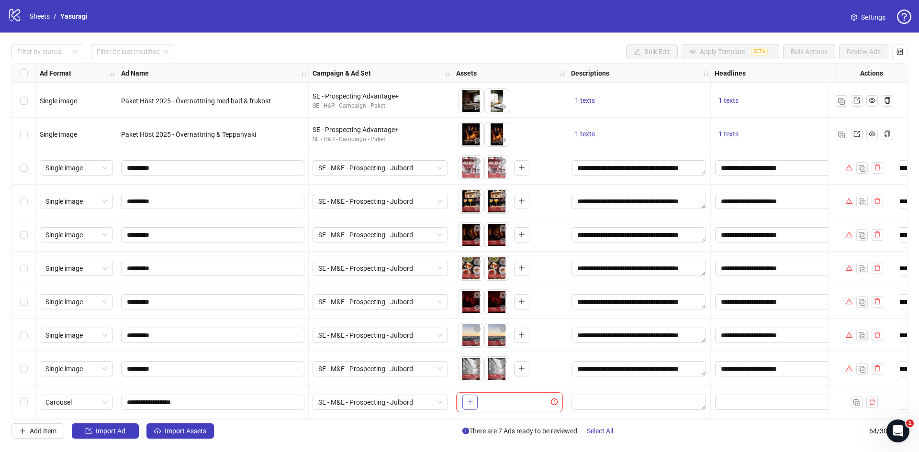
click at [468, 402] on icon "plus" at bounding box center [469, 402] width 5 height 0
click at [533, 399] on button "button" at bounding box center [536, 402] width 15 height 15
click at [504, 393] on icon "close-circle" at bounding box center [503, 396] width 7 height 7
click at [502, 393] on icon "close-circle" at bounding box center [503, 396] width 7 height 7
click at [501, 393] on icon "close-circle" at bounding box center [503, 396] width 7 height 7
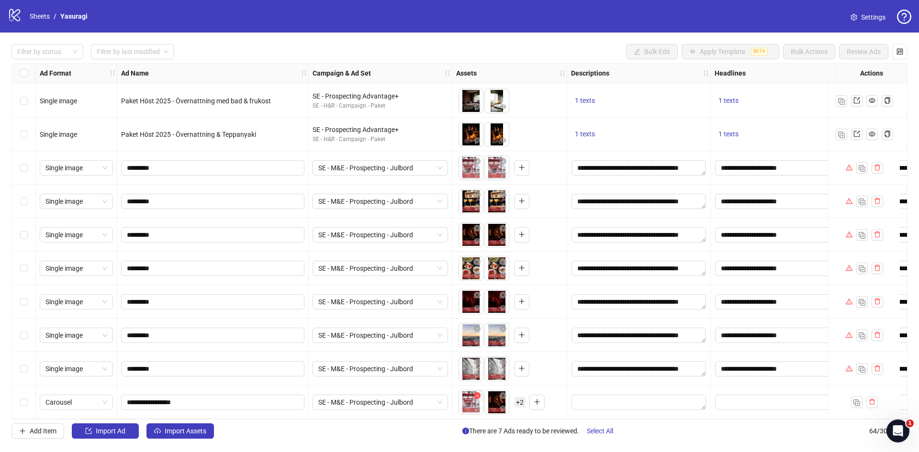
click at [478, 393] on icon "close-circle" at bounding box center [477, 396] width 7 height 7
click at [468, 400] on icon "plus" at bounding box center [470, 402] width 7 height 7
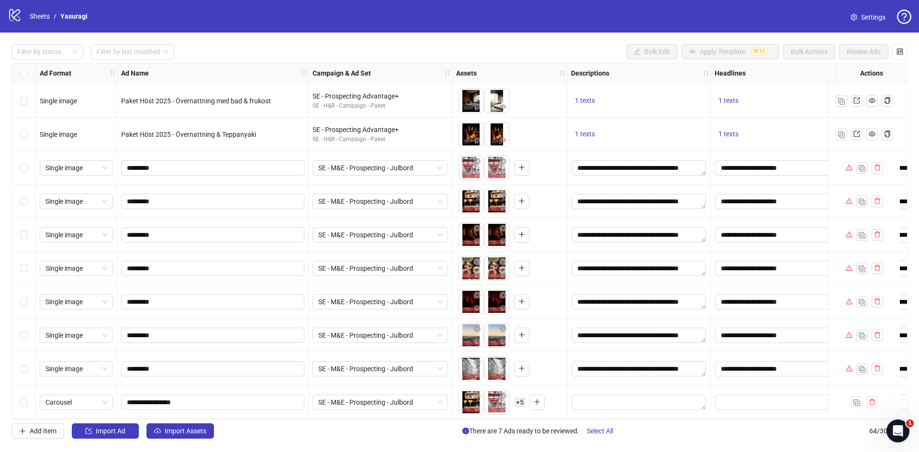
click at [520, 400] on span "+ 5" at bounding box center [519, 402] width 11 height 11
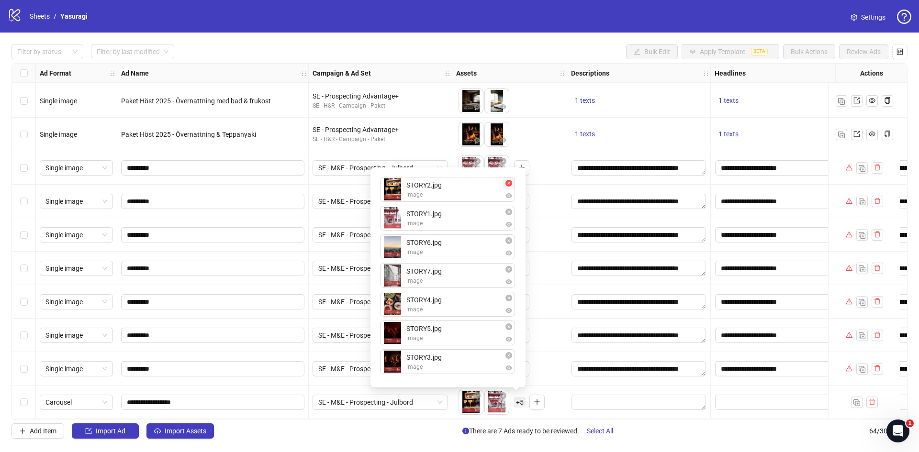
click at [511, 182] on icon "close-circle" at bounding box center [508, 183] width 7 height 7
click at [507, 212] on icon "close-circle" at bounding box center [508, 212] width 7 height 7
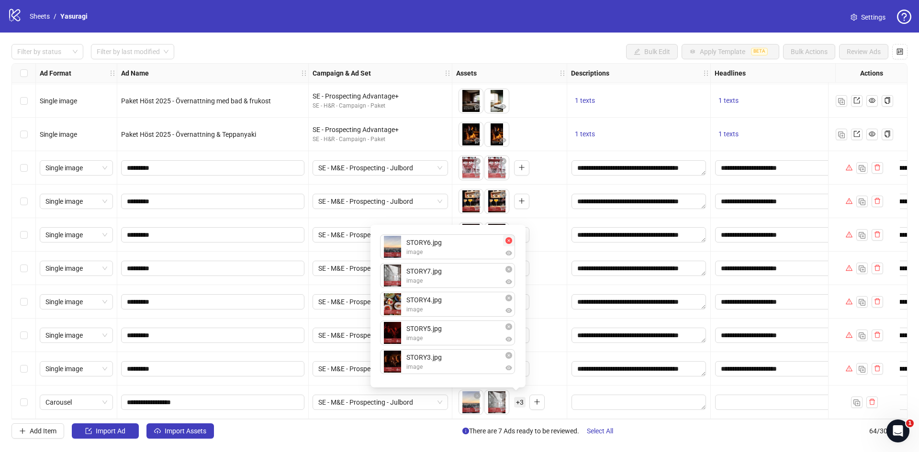
click at [510, 239] on icon "close-circle" at bounding box center [508, 240] width 7 height 7
click at [508, 270] on icon "close-circle" at bounding box center [508, 269] width 7 height 7
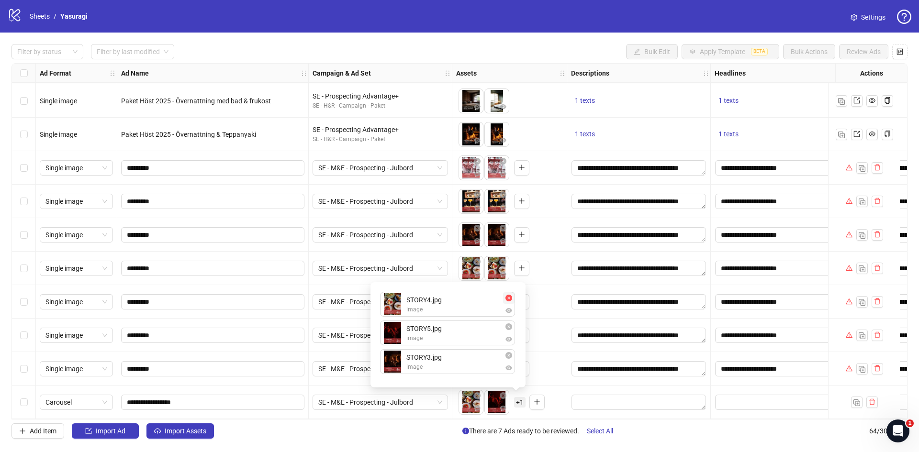
click at [507, 297] on icon "close-circle" at bounding box center [508, 298] width 7 height 7
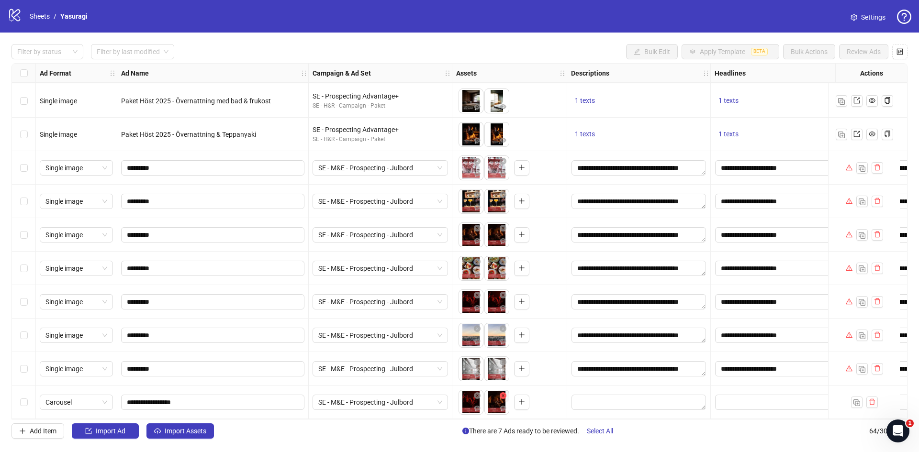
click at [502, 393] on icon "close-circle" at bounding box center [503, 396] width 7 height 7
click at [476, 393] on icon "close-circle" at bounding box center [477, 396] width 7 height 7
click at [474, 399] on button "button" at bounding box center [469, 402] width 15 height 15
click at [533, 403] on button "button" at bounding box center [536, 402] width 15 height 15
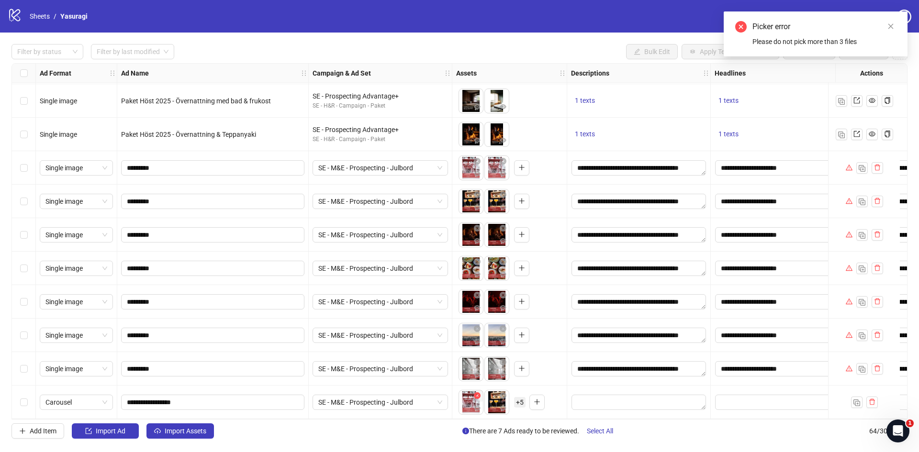
click at [475, 395] on icon "close-circle" at bounding box center [477, 396] width 7 height 7
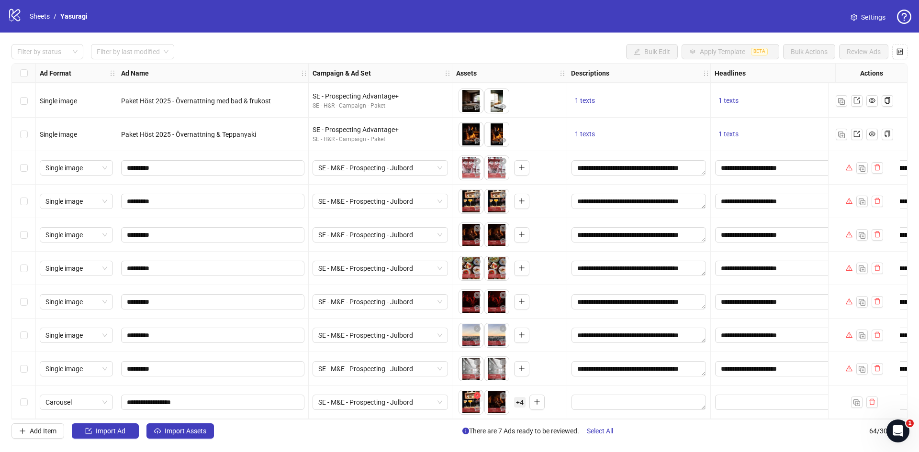
click at [476, 393] on icon "close-circle" at bounding box center [477, 396] width 7 height 7
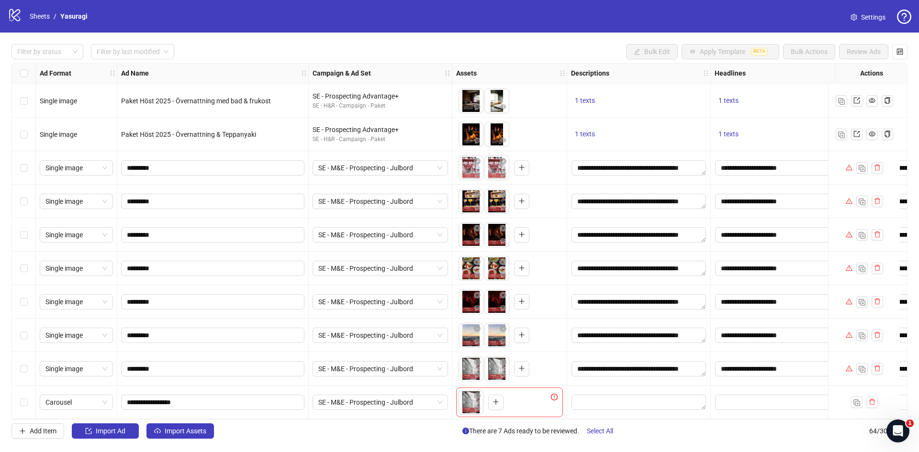
click at [476, 393] on icon "close-circle" at bounding box center [477, 396] width 7 height 7
click at [471, 399] on icon "plus" at bounding box center [470, 402] width 7 height 7
click at [471, 400] on icon "plus" at bounding box center [470, 402] width 7 height 7
click at [85, 401] on span "Carousel" at bounding box center [76, 402] width 62 height 14
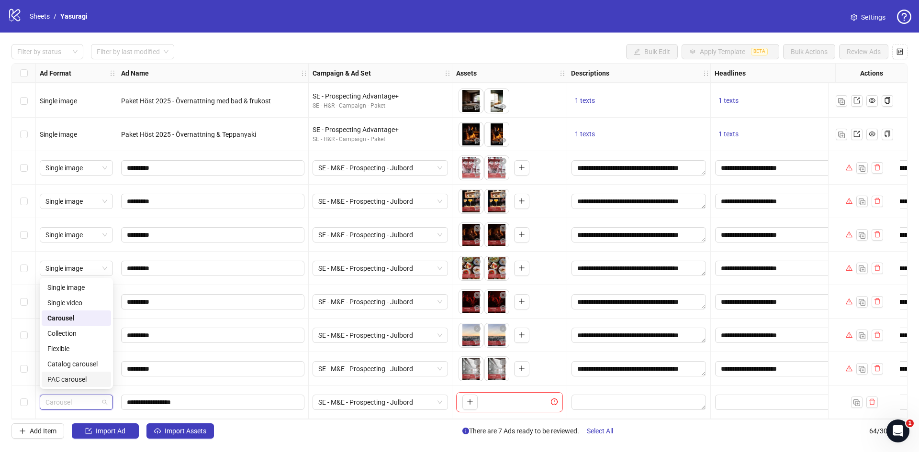
click at [79, 379] on div "PAC carousel" at bounding box center [76, 379] width 58 height 11
click at [470, 399] on icon "plus" at bounding box center [470, 402] width 7 height 7
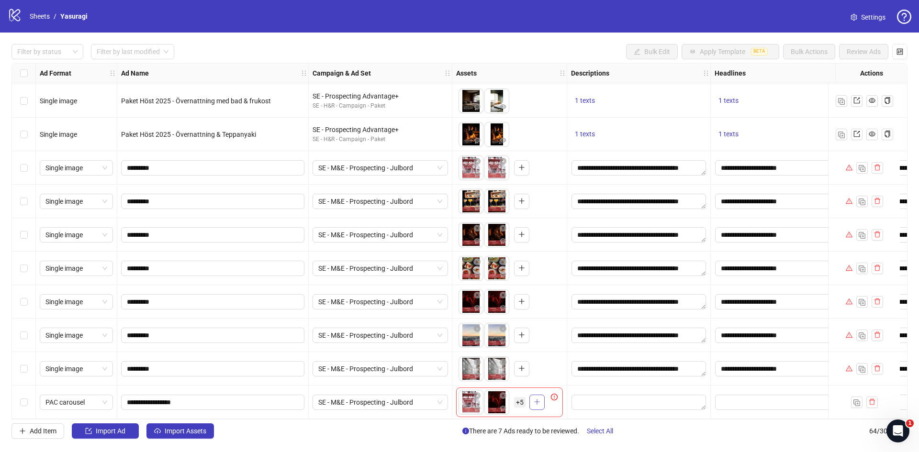
click at [539, 402] on span "button" at bounding box center [537, 402] width 7 height 8
click at [588, 404] on textarea "Edit values" at bounding box center [639, 402] width 135 height 15
click at [638, 369] on textarea "**********" at bounding box center [639, 368] width 135 height 15
click at [638, 368] on textarea "**********" at bounding box center [639, 368] width 135 height 15
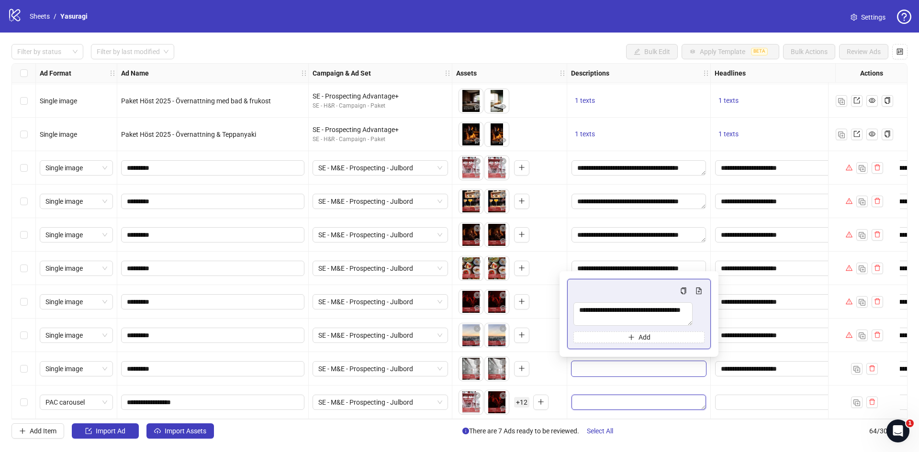
click at [603, 400] on textarea "Edit values" at bounding box center [639, 402] width 135 height 15
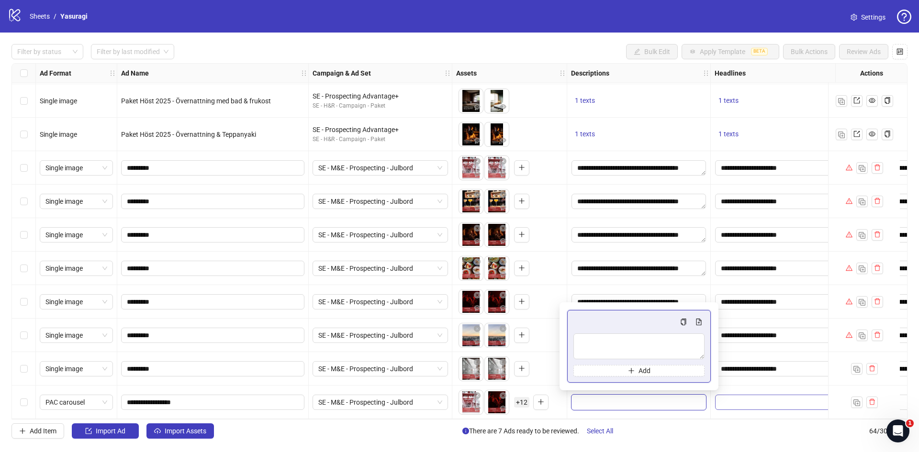
type textarea "**********"
click at [745, 366] on input "**********" at bounding box center [782, 368] width 135 height 15
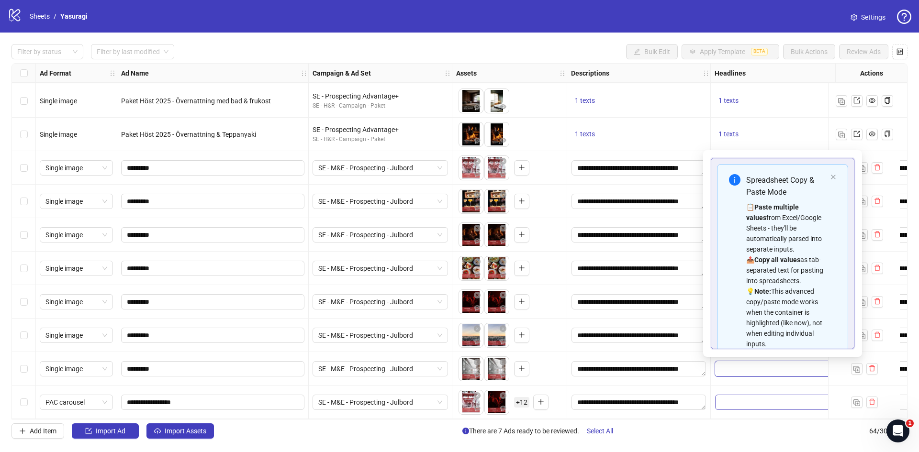
scroll to position [76, 0]
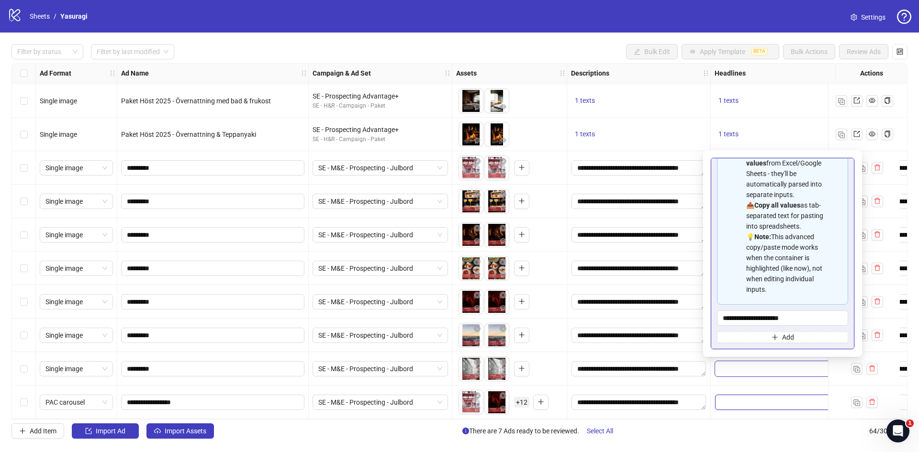
click at [733, 403] on input "Edit values" at bounding box center [782, 402] width 135 height 15
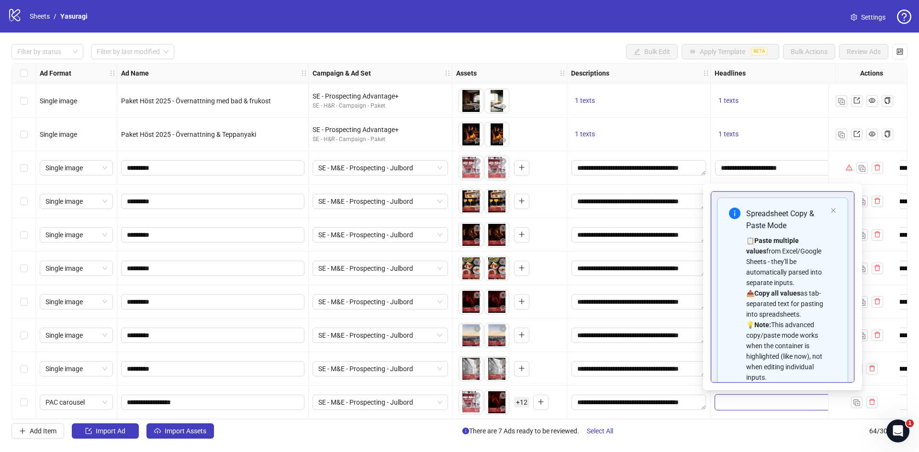
type input "**********"
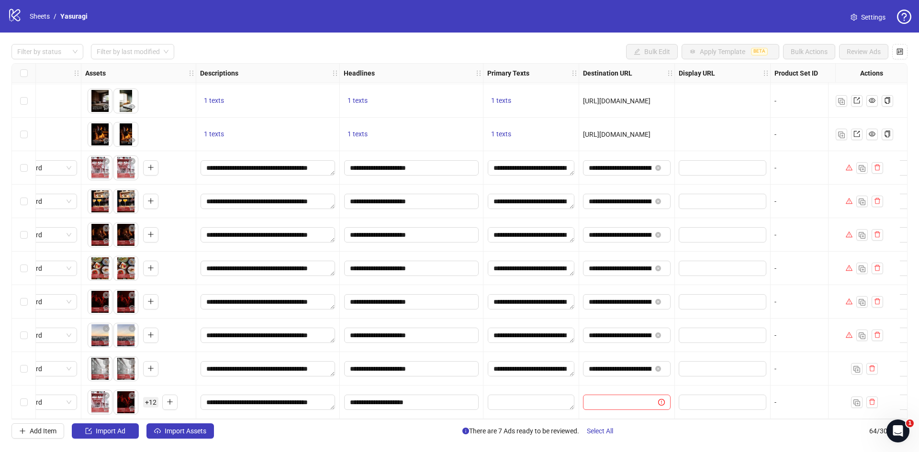
scroll to position [1812, 382]
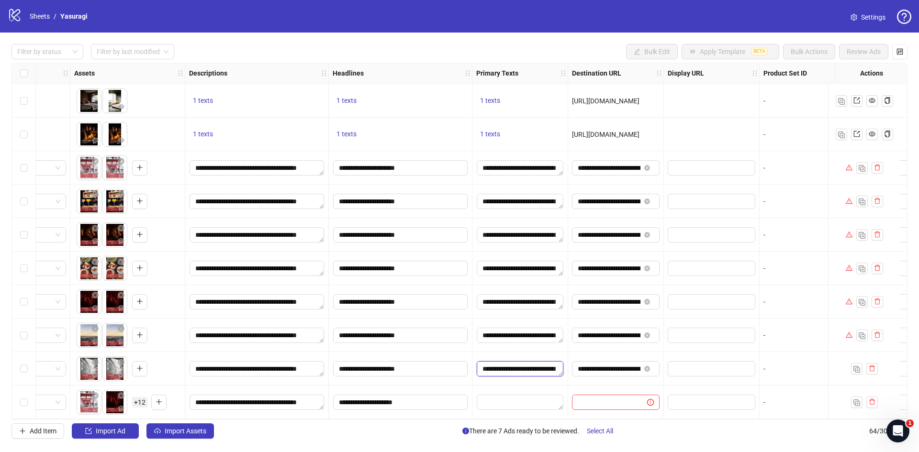
click at [511, 367] on textarea "**********" at bounding box center [520, 368] width 87 height 15
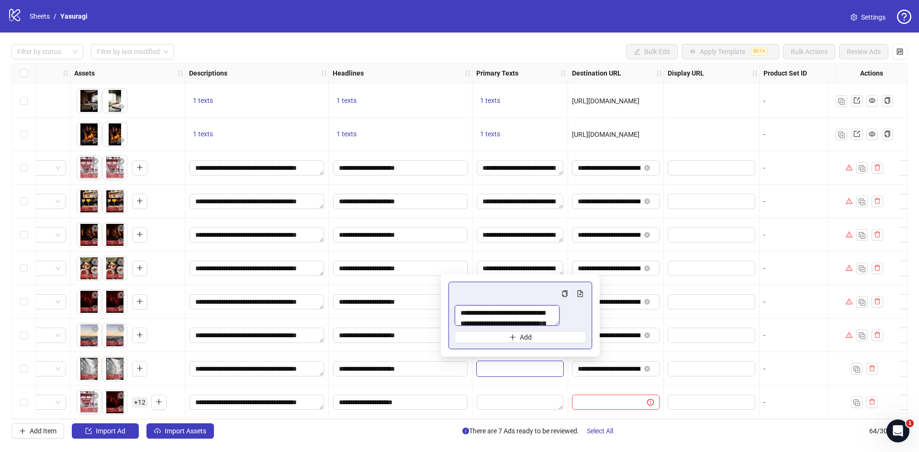
scroll to position [19, 0]
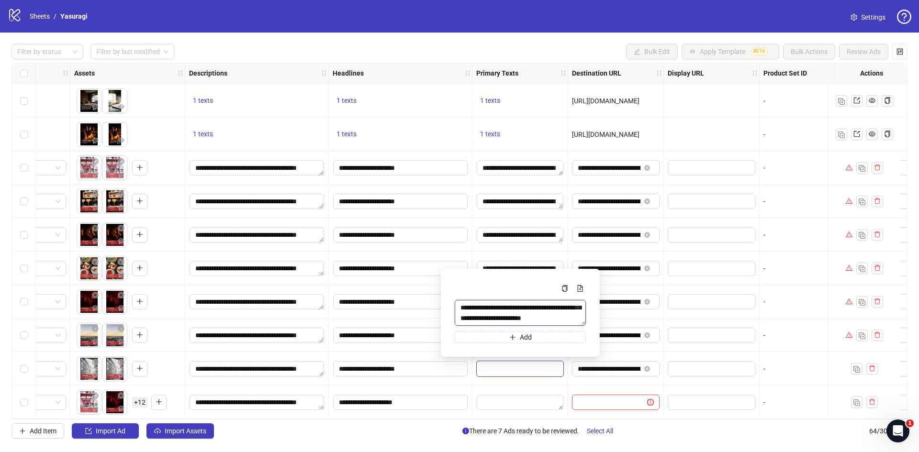
drag, startPoint x: 459, startPoint y: 305, endPoint x: 568, endPoint y: 328, distance: 111.5
click at [568, 328] on div "**********" at bounding box center [520, 313] width 131 height 60
click at [517, 400] on textarea "Edit values" at bounding box center [520, 402] width 87 height 15
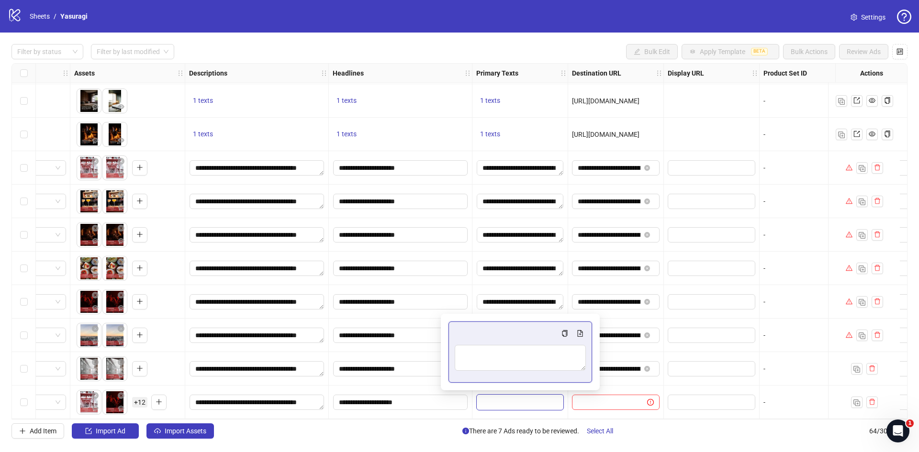
type textarea "**********"
click at [616, 366] on input "**********" at bounding box center [609, 369] width 63 height 11
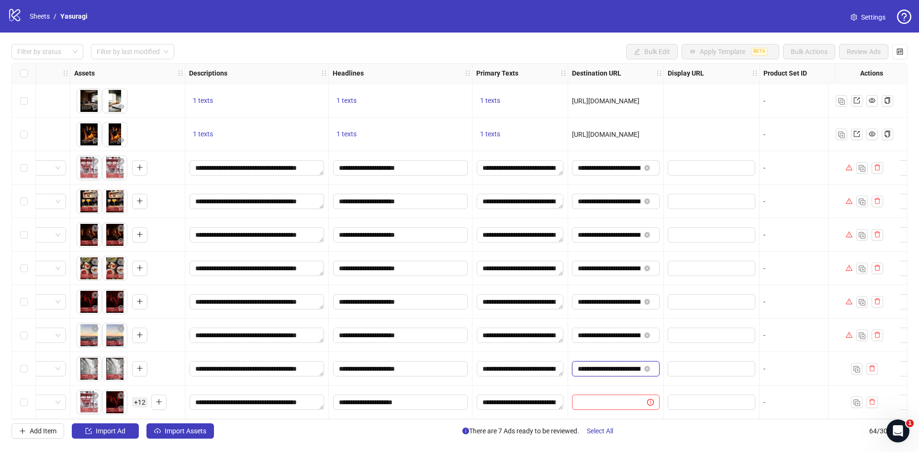
click at [616, 366] on input "**********" at bounding box center [609, 369] width 63 height 11
click at [598, 397] on input "text" at bounding box center [606, 402] width 56 height 11
paste input "**********"
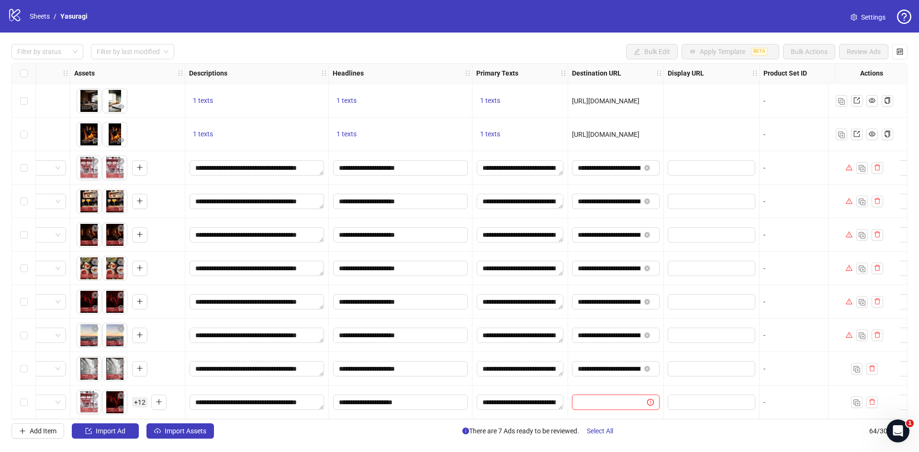
type input "**********"
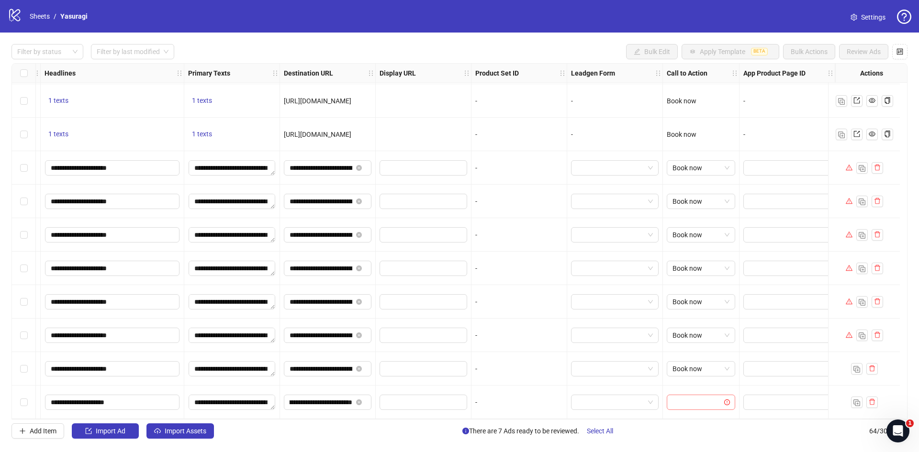
click at [682, 403] on input "search" at bounding box center [697, 402] width 48 height 14
click at [687, 300] on div "Book now" at bounding box center [693, 303] width 53 height 11
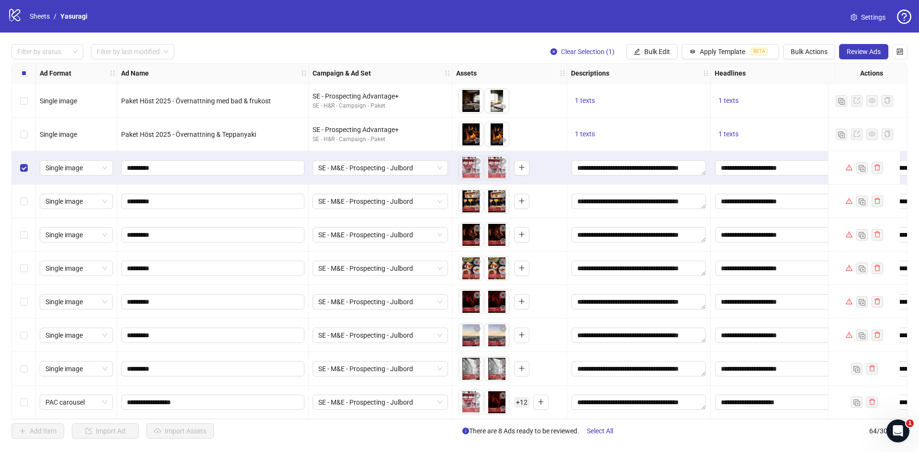
click at [19, 197] on div "Select row 58" at bounding box center [24, 202] width 24 height 34
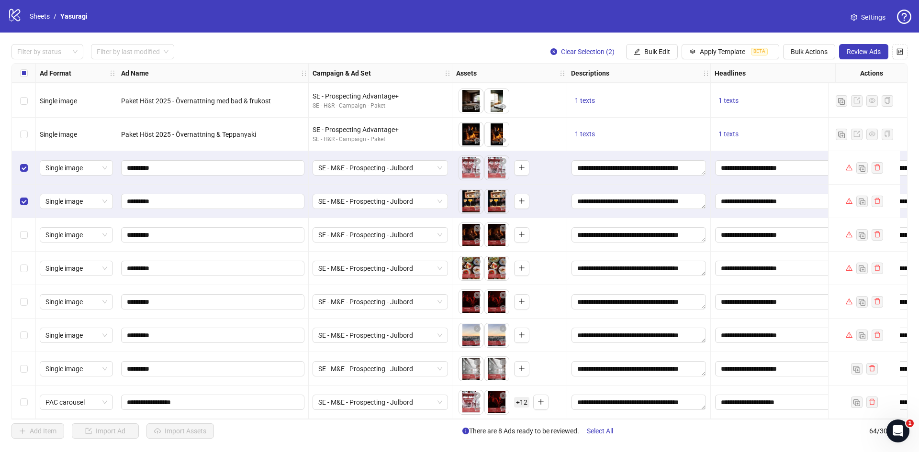
click at [22, 237] on div "Select row 59" at bounding box center [24, 235] width 24 height 34
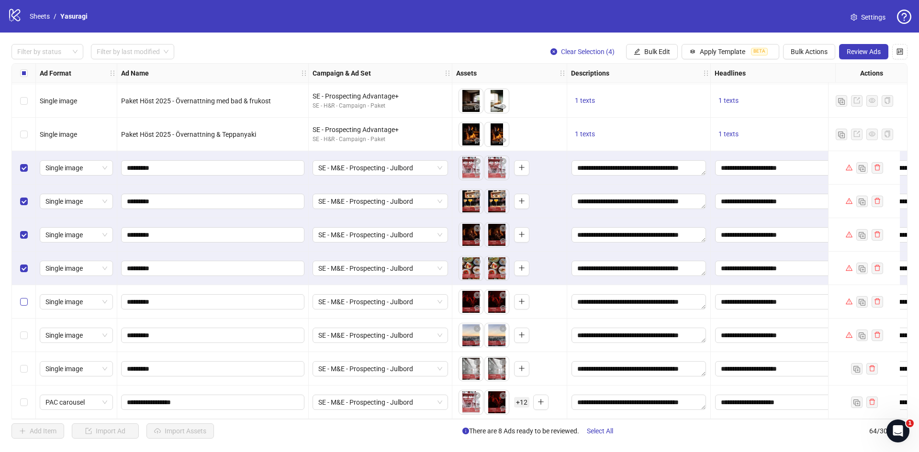
click at [23, 303] on label "Select row 61" at bounding box center [24, 302] width 8 height 11
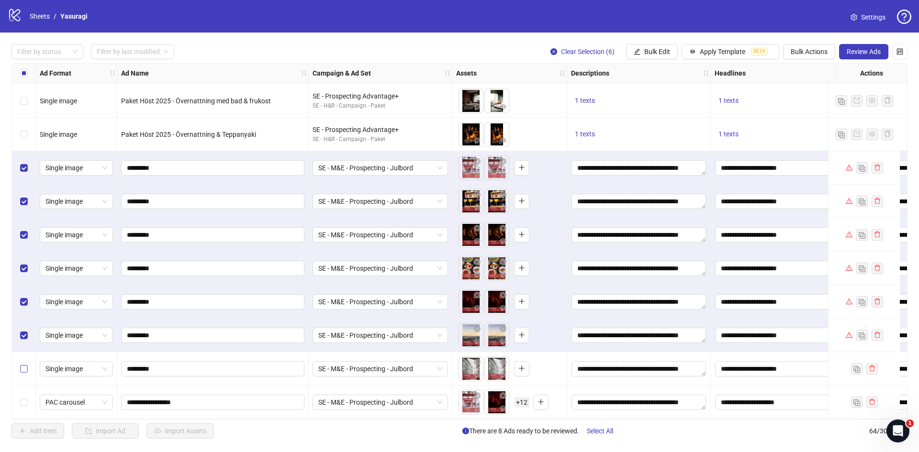
click at [22, 370] on label "Select row 63" at bounding box center [24, 369] width 8 height 11
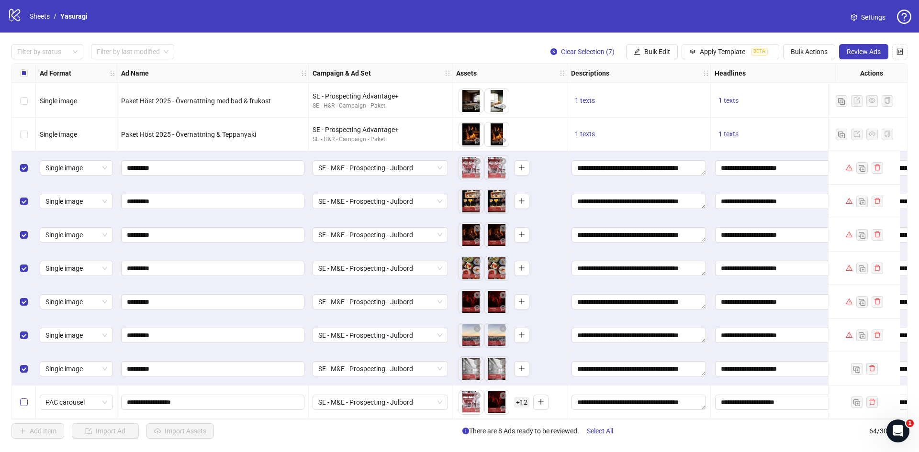
click at [26, 397] on label "Select row 64" at bounding box center [24, 402] width 8 height 11
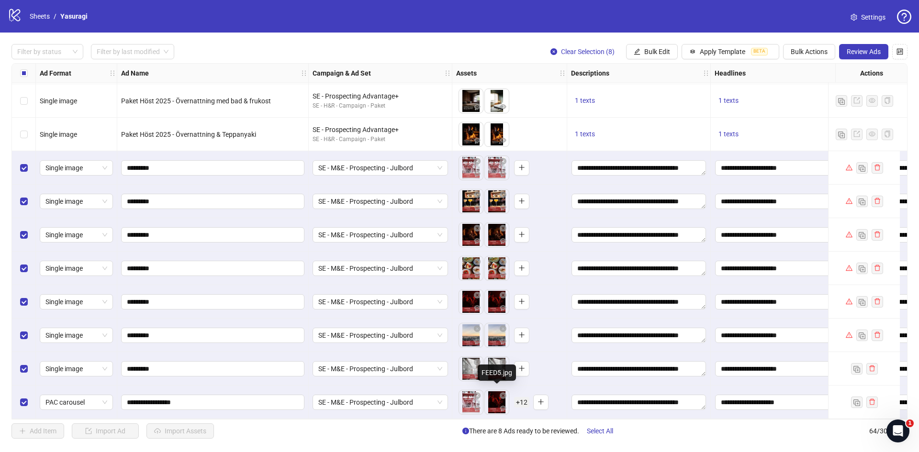
click at [493, 400] on body "logo/logo-mobile Sheets / Yasuragi Settings Filter by status Filter by last mod…" at bounding box center [459, 226] width 919 height 452
click at [524, 401] on span "+ 12" at bounding box center [521, 402] width 15 height 11
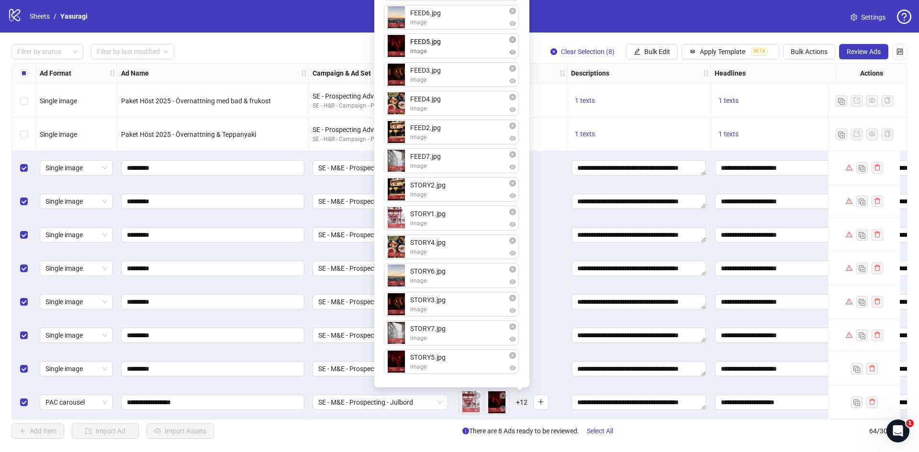
drag, startPoint x: 444, startPoint y: 15, endPoint x: 444, endPoint y: 36, distance: 21.1
click at [506, 392] on button "button" at bounding box center [502, 396] width 11 height 11
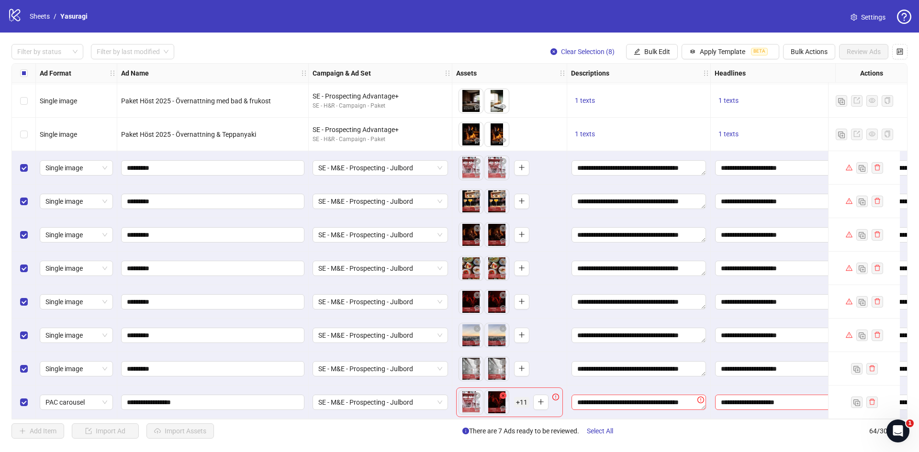
click at [501, 394] on icon "close-circle" at bounding box center [503, 396] width 7 height 7
click at [502, 393] on icon "close-circle" at bounding box center [503, 396] width 7 height 7
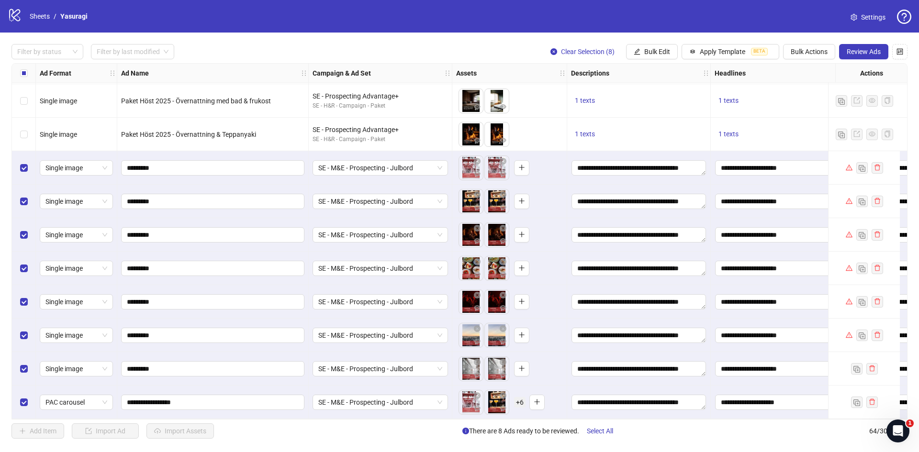
click at [502, 393] on icon "close-circle" at bounding box center [503, 396] width 7 height 7
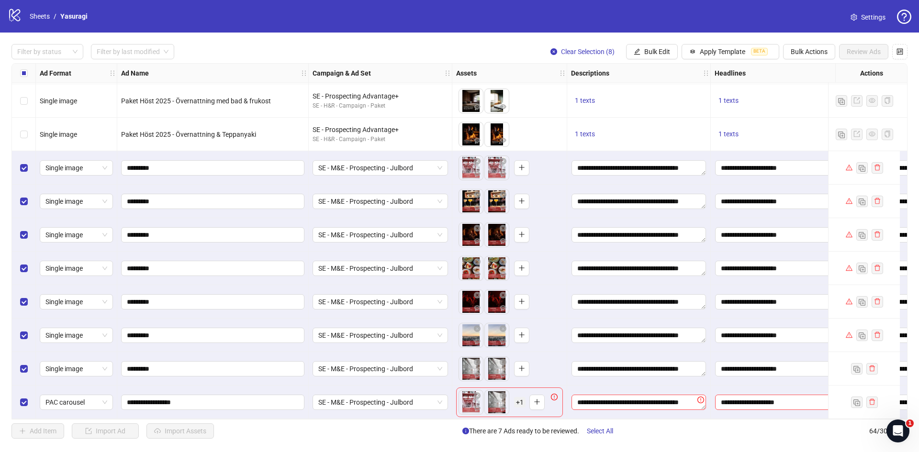
click at [502, 393] on icon "close-circle" at bounding box center [503, 396] width 7 height 7
click at [502, 394] on icon "close-circle" at bounding box center [503, 396] width 7 height 7
click at [502, 395] on button "button" at bounding box center [495, 402] width 15 height 15
click at [475, 393] on icon "close-circle" at bounding box center [477, 396] width 7 height 7
click at [474, 401] on button "button" at bounding box center [469, 402] width 15 height 15
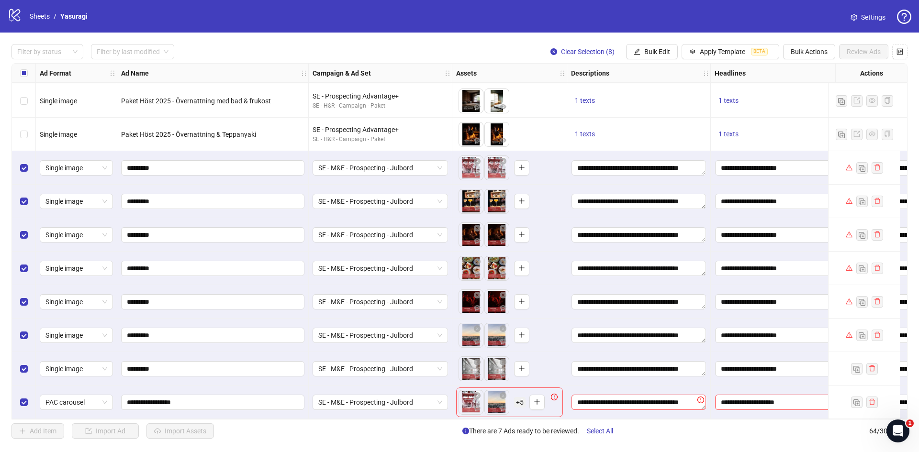
click at [520, 398] on span "+ 5" at bounding box center [519, 402] width 11 height 11
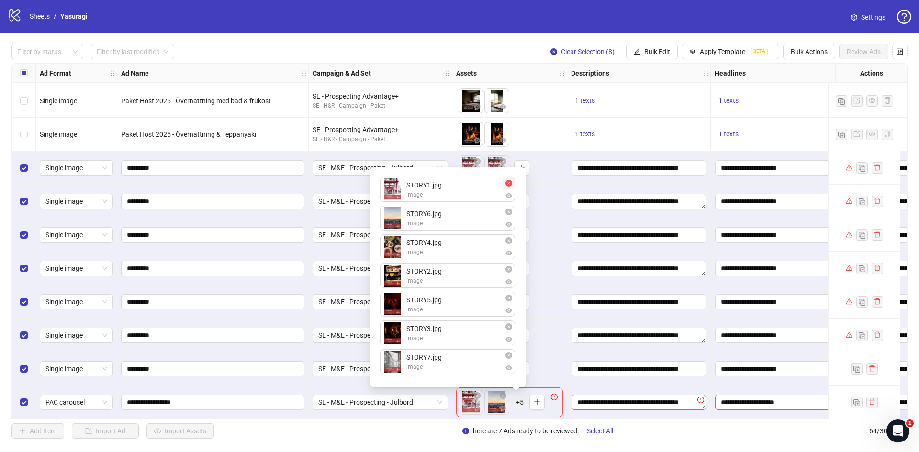
click at [510, 184] on icon "close-circle" at bounding box center [508, 183] width 7 height 7
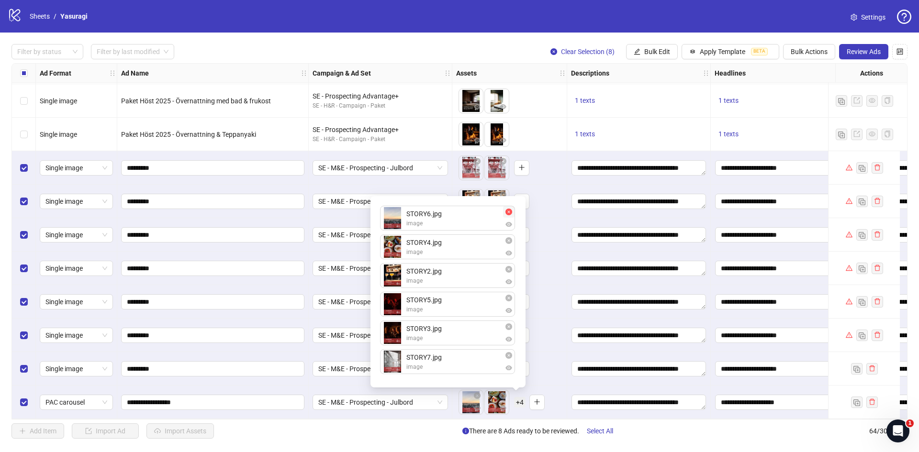
click at [511, 214] on icon "close-circle" at bounding box center [508, 212] width 7 height 7
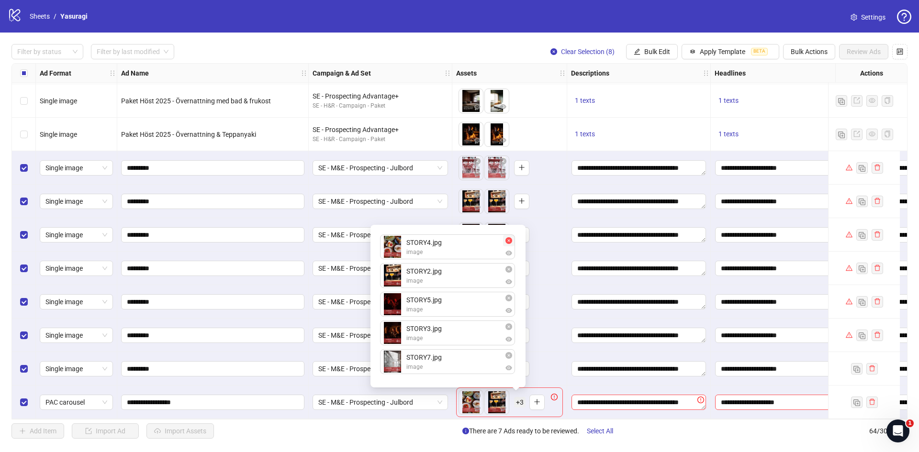
click at [508, 240] on icon "close-circle" at bounding box center [508, 240] width 7 height 7
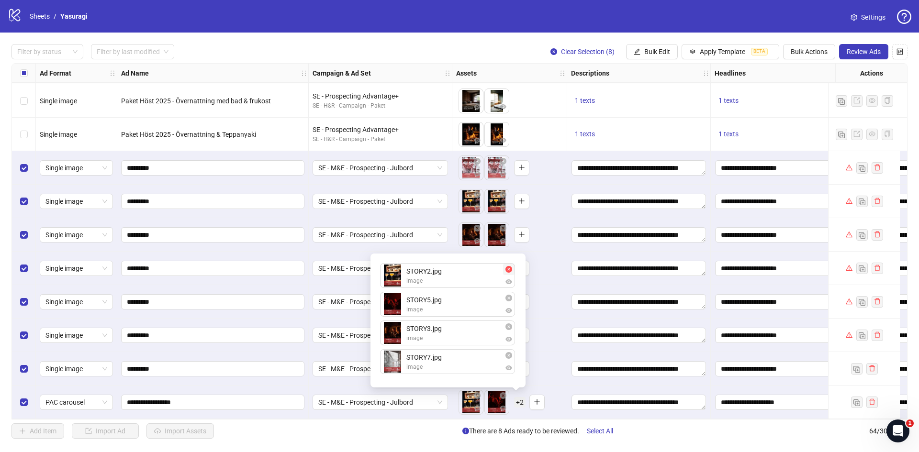
click at [510, 268] on icon "close-circle" at bounding box center [508, 269] width 7 height 7
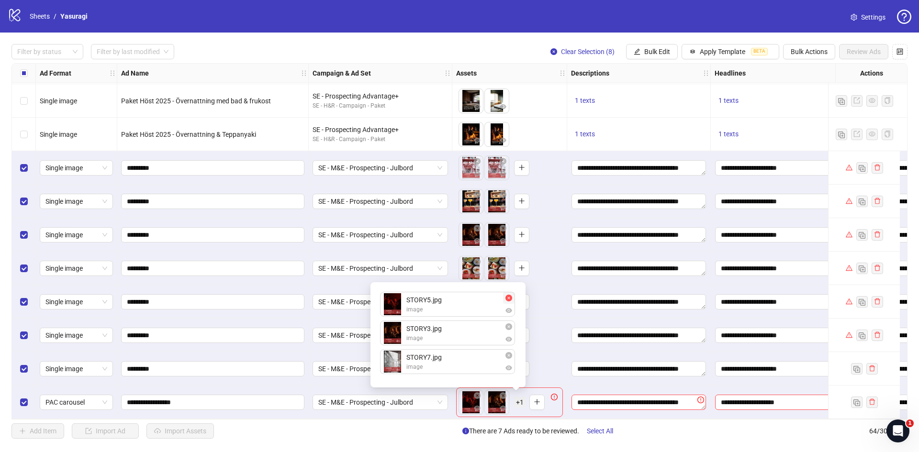
click at [511, 298] on icon "close-circle" at bounding box center [508, 298] width 7 height 7
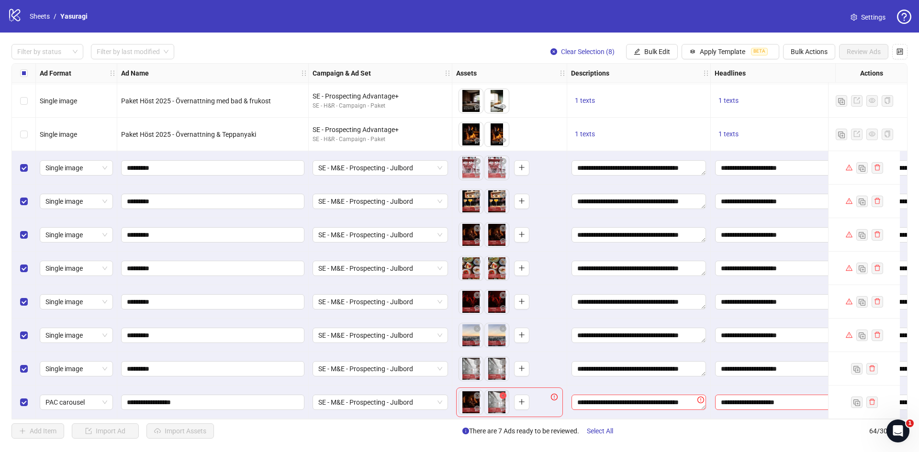
click at [503, 393] on icon "close-circle" at bounding box center [503, 396] width 7 height 7
click at [476, 393] on icon "close-circle" at bounding box center [477, 396] width 7 height 7
click at [477, 400] on button "button" at bounding box center [469, 402] width 15 height 15
click at [538, 399] on icon "plus" at bounding box center [537, 402] width 7 height 7
click at [523, 397] on span "+ 12" at bounding box center [521, 402] width 15 height 11
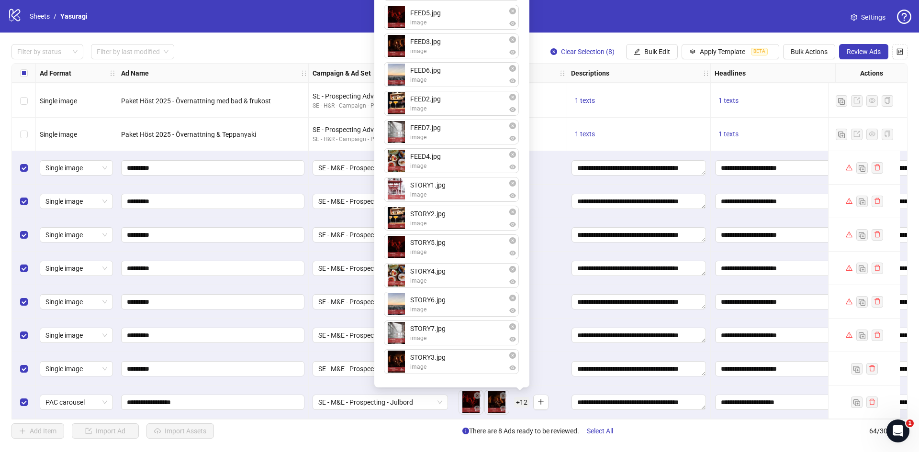
drag, startPoint x: 452, startPoint y: 168, endPoint x: 452, endPoint y: 6, distance: 162.3
click at [452, 6] on div "FEED5.jpg image FEED3.jpg image FEED6.jpg image FEED2.jpg image FEED7.jpg image…" at bounding box center [452, 177] width 144 height 410
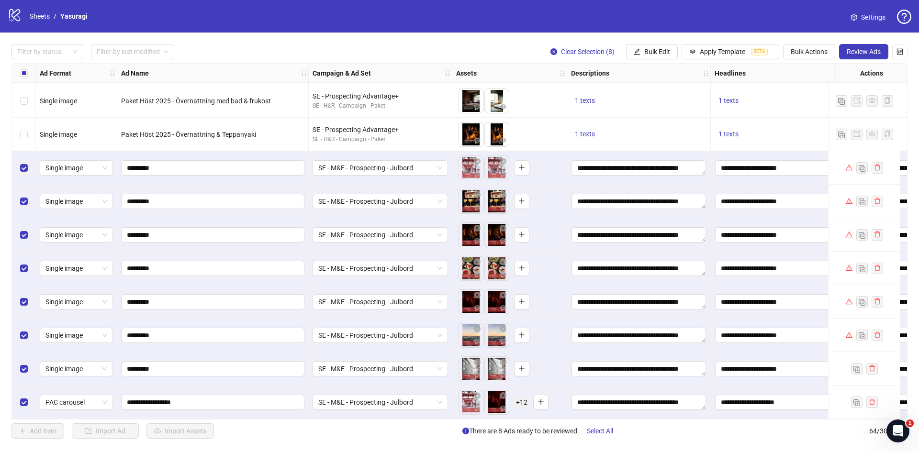
click at [525, 399] on span "+ 12" at bounding box center [521, 402] width 15 height 11
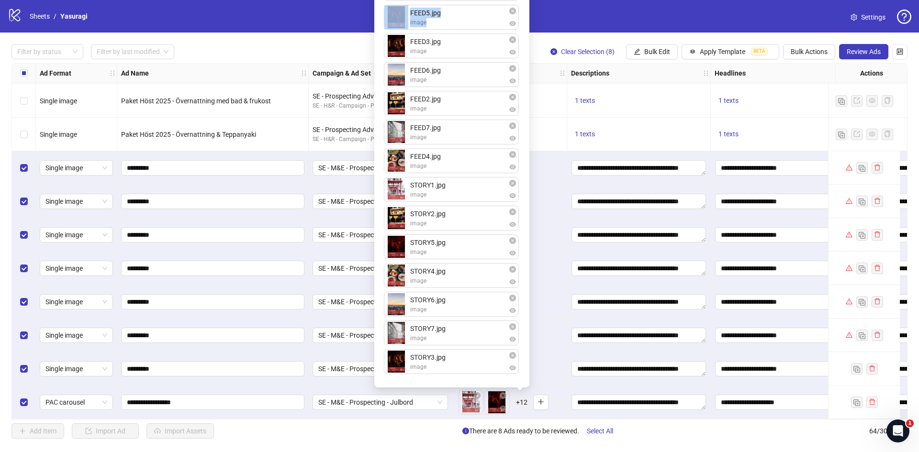
drag, startPoint x: 497, startPoint y: 0, endPoint x: 496, endPoint y: 19, distance: 18.2
click at [496, 19] on ul "FEED1.jpg image FEED5.jpg image FEED3.jpg image FEED6.jpg image FEED2.jpg image…" at bounding box center [452, 177] width 136 height 402
click at [526, 15] on div "FEED1.jpg image FEED5.jpg image FEED3.jpg image FEED6.jpg image FEED2.jpg image…" at bounding box center [451, 176] width 155 height 421
drag, startPoint x: 441, startPoint y: 195, endPoint x: 434, endPoint y: 26, distance: 168.6
click at [434, 26] on div "FEED1.jpg image FEED5.jpg image FEED3.jpg image FEED6.jpg image FEED2.jpg image…" at bounding box center [452, 177] width 144 height 410
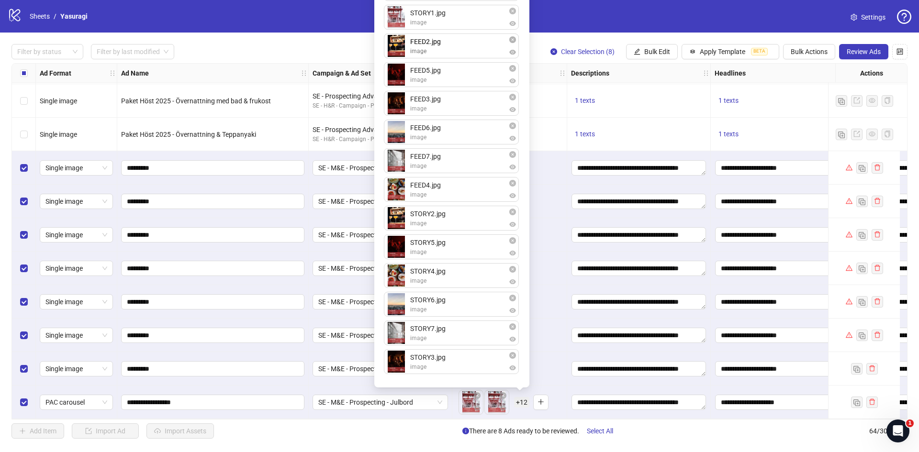
drag, startPoint x: 441, startPoint y: 139, endPoint x: 442, endPoint y: 52, distance: 86.6
click at [442, 52] on div "FEED1.jpg image STORY1.jpg image FEED5.jpg image FEED3.jpg image FEED6.jpg imag…" at bounding box center [452, 177] width 144 height 410
drag, startPoint x: 433, startPoint y: 220, endPoint x: 437, endPoint y: 80, distance: 139.8
click at [437, 80] on div "FEED1.jpg image STORY1.jpg image FEED2.jpg image FEED5.jpg image FEED3.jpg imag…" at bounding box center [452, 177] width 144 height 410
drag, startPoint x: 427, startPoint y: 143, endPoint x: 428, endPoint y: 104, distance: 38.3
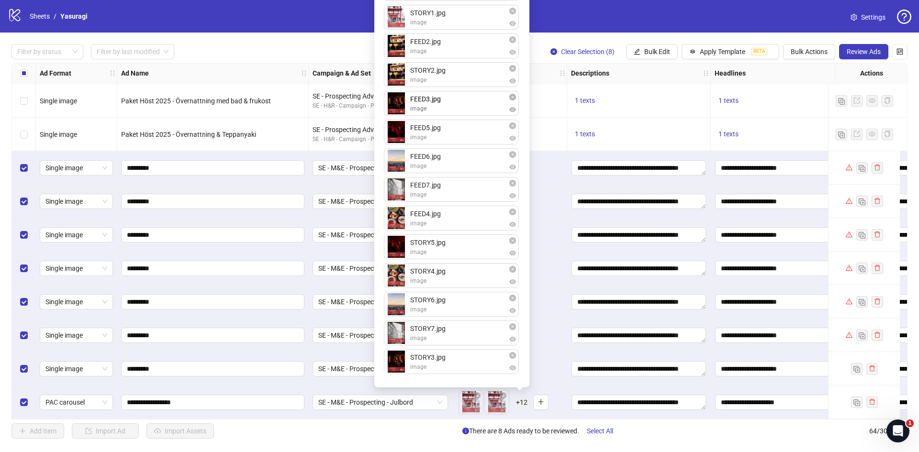
click at [428, 104] on div "FEED1.jpg image STORY1.jpg image FEED2.jpg image STORY2.jpg image FEED5.jpg ima…" at bounding box center [452, 177] width 144 height 410
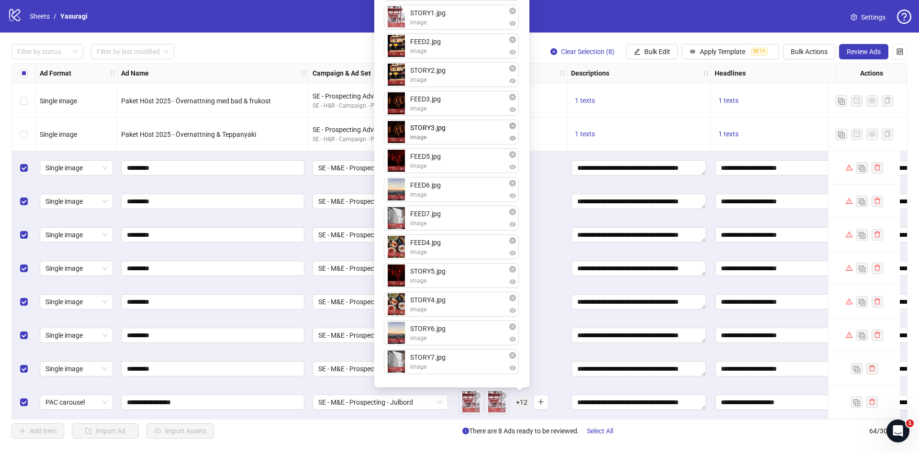
drag, startPoint x: 442, startPoint y: 364, endPoint x: 438, endPoint y: 127, distance: 237.0
click at [438, 127] on div "FEED1.jpg image STORY1.jpg image FEED2.jpg image STORY2.jpg image FEED3.jpg ima…" at bounding box center [452, 177] width 144 height 410
drag, startPoint x: 428, startPoint y: 247, endPoint x: 437, endPoint y: 160, distance: 87.0
click at [437, 160] on div "FEED1.jpg image STORY1.jpg image FEED2.jpg image STORY2.jpg image FEED3.jpg ima…" at bounding box center [452, 177] width 144 height 410
drag, startPoint x: 433, startPoint y: 309, endPoint x: 432, endPoint y: 192, distance: 117.3
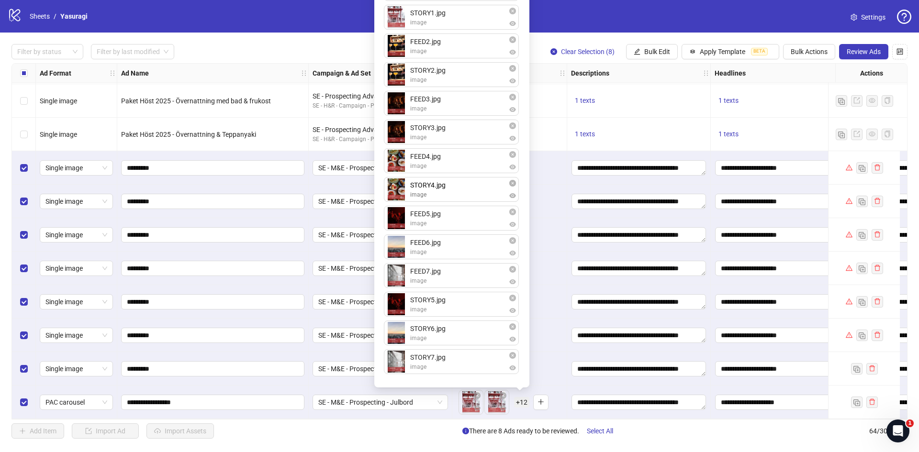
click at [432, 192] on div "FEED1.jpg image STORY1.jpg image FEED2.jpg image STORY2.jpg image FEED3.jpg ima…" at bounding box center [452, 177] width 144 height 410
drag, startPoint x: 432, startPoint y: 305, endPoint x: 432, endPoint y: 240, distance: 65.6
click at [432, 240] on div "FEED1.jpg image STORY1.jpg image FEED2.jpg image STORY2.jpg image FEED3.jpg ima…" at bounding box center [452, 177] width 144 height 410
drag, startPoint x: 432, startPoint y: 338, endPoint x: 429, endPoint y: 305, distance: 32.6
click at [429, 305] on div "FEED1.jpg image STORY1.jpg image FEED2.jpg image STORY2.jpg image FEED3.jpg ima…" at bounding box center [452, 177] width 144 height 410
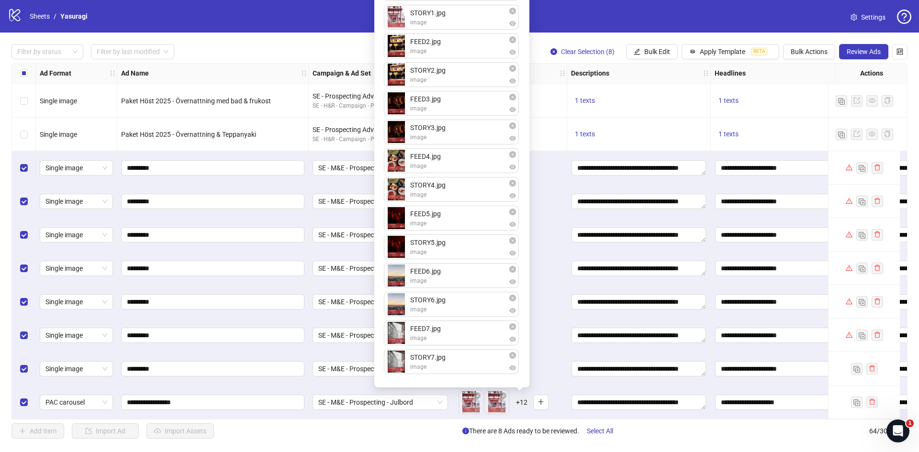
click at [567, 414] on div "To pick up a draggable item, press the space bar. While dragging, use the arrow…" at bounding box center [509, 403] width 115 height 34
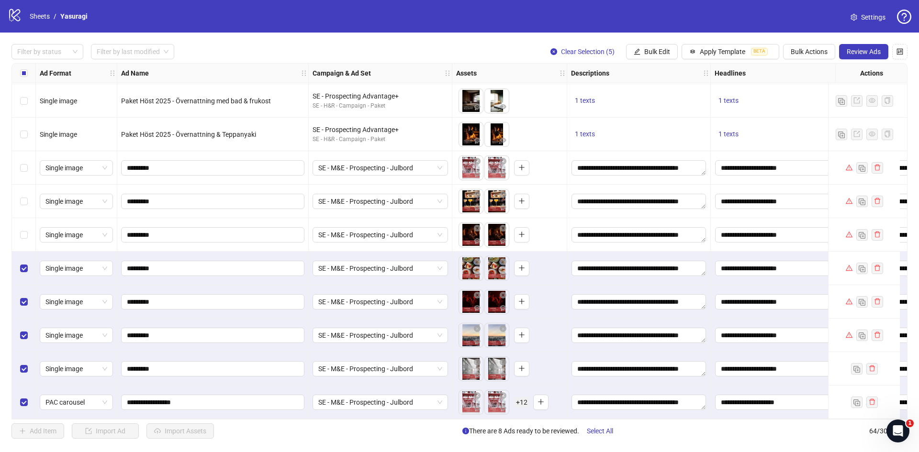
click at [29, 265] on div "Select row 60" at bounding box center [24, 269] width 24 height 34
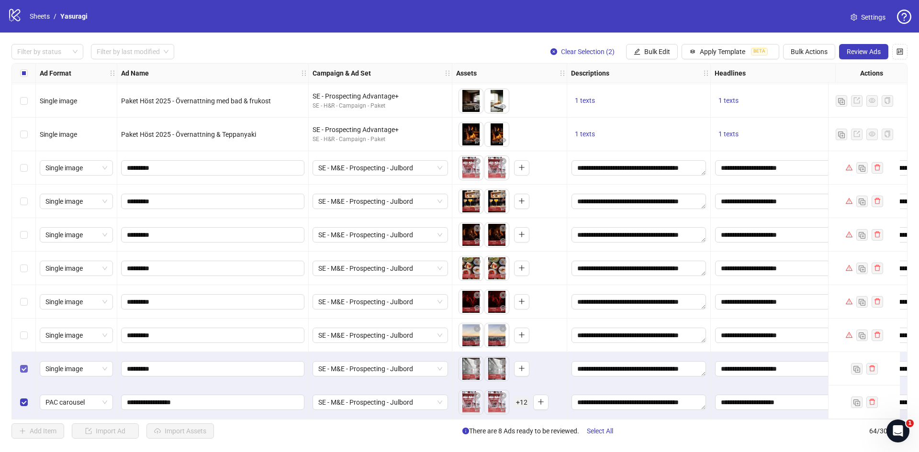
click at [21, 370] on label "Select row 63" at bounding box center [24, 369] width 8 height 11
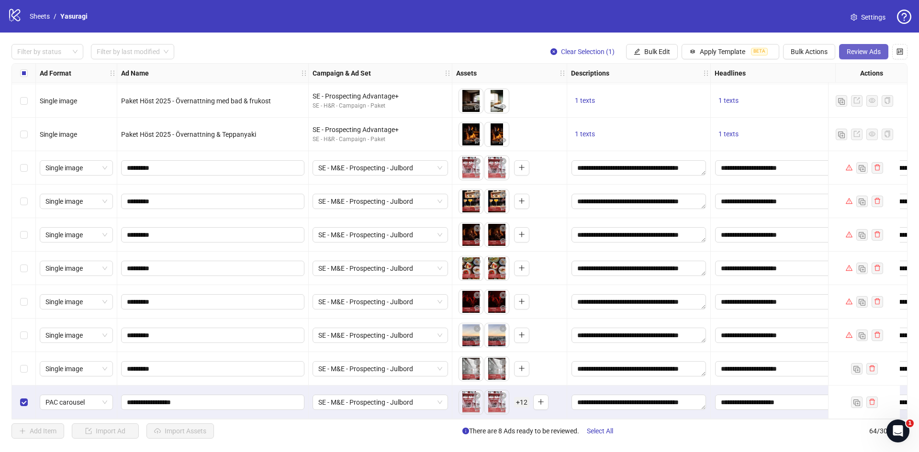
click at [858, 51] on span "Review Ads" at bounding box center [864, 52] width 34 height 8
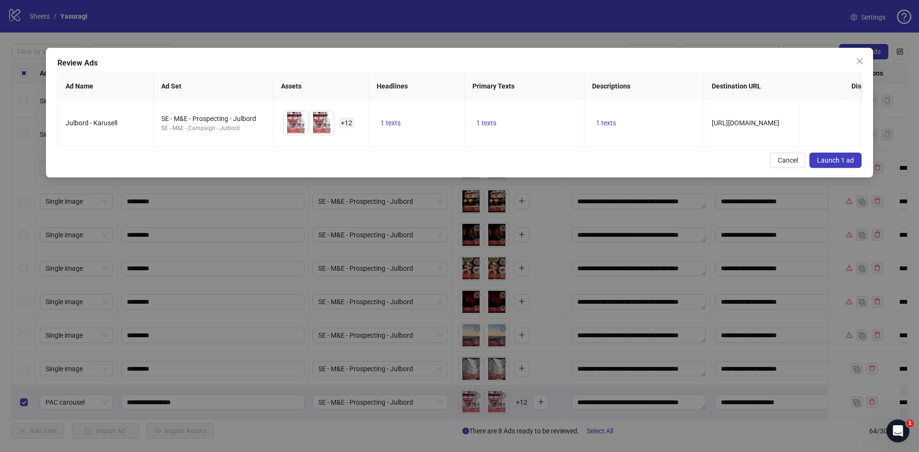
click at [838, 164] on span "Launch 1 ad" at bounding box center [835, 161] width 37 height 8
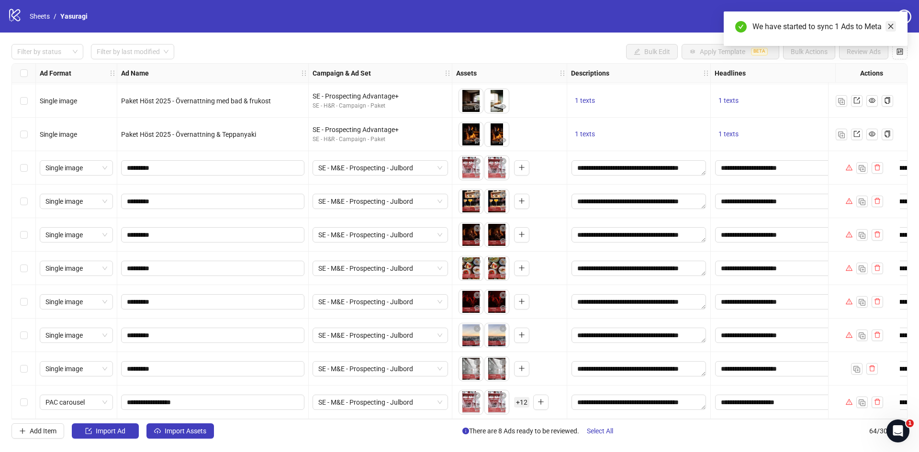
click at [889, 26] on icon "close" at bounding box center [890, 26] width 7 height 7
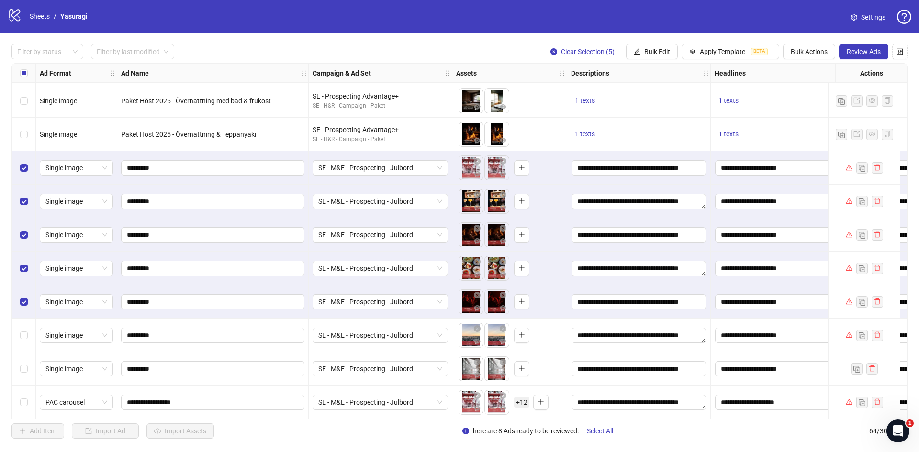
click at [28, 334] on div "Select row 62" at bounding box center [24, 336] width 24 height 34
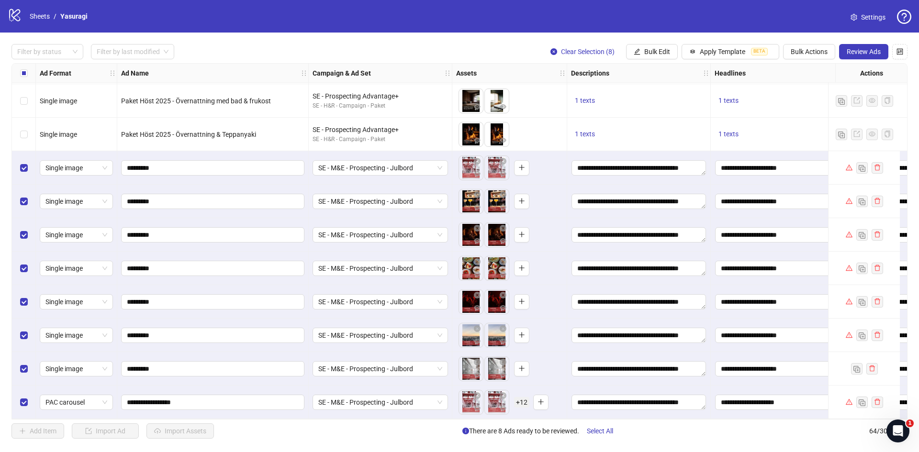
click at [870, 49] on span "Review Ads" at bounding box center [864, 52] width 34 height 8
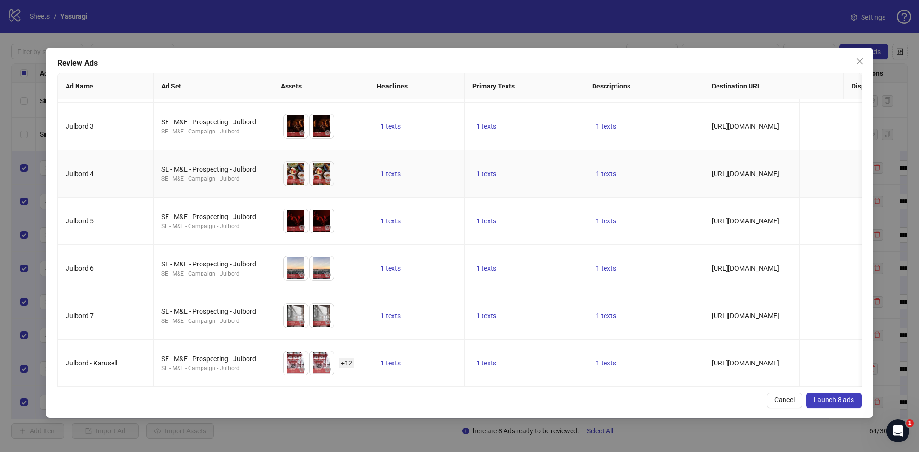
scroll to position [99, 0]
click at [847, 402] on span "Launch 8 ads" at bounding box center [834, 400] width 40 height 8
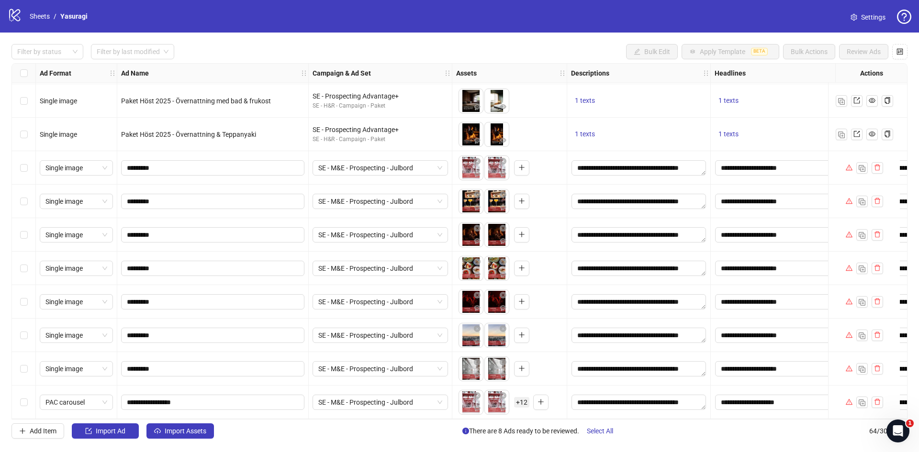
scroll to position [11, 0]
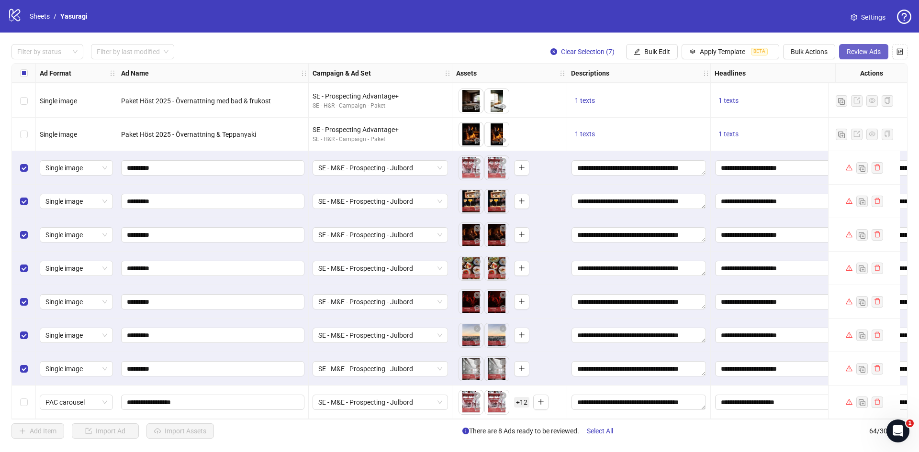
click at [861, 54] on span "Review Ads" at bounding box center [864, 52] width 34 height 8
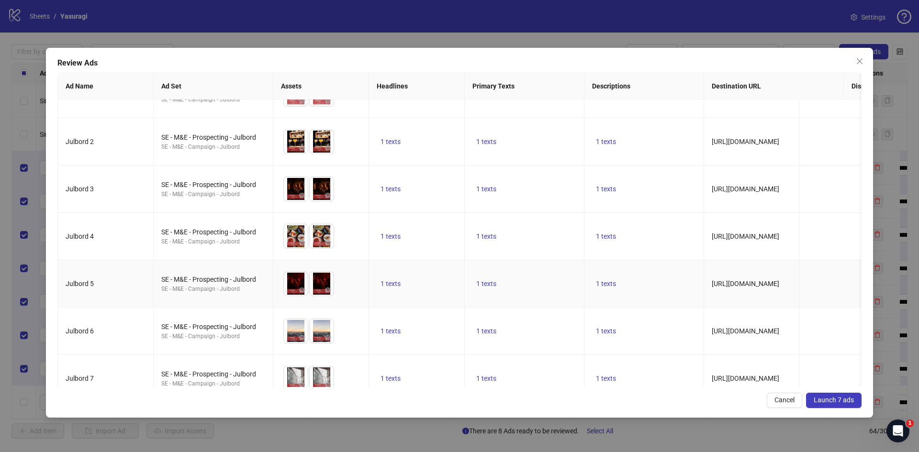
scroll to position [51, 0]
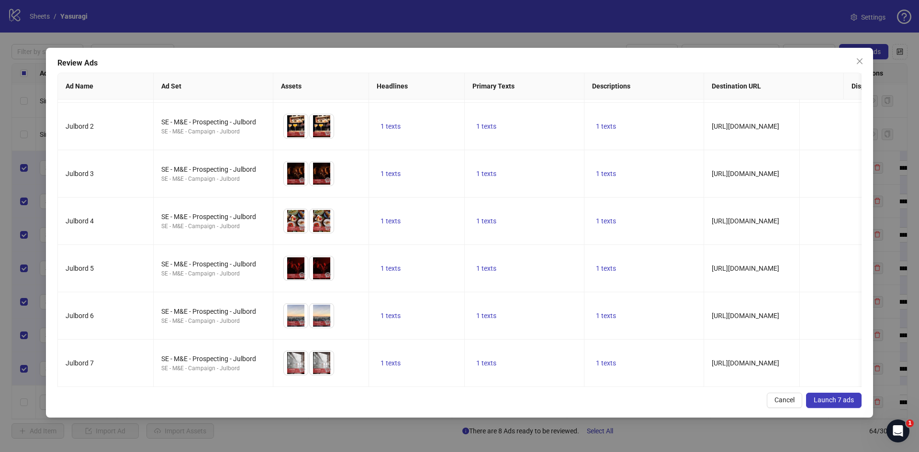
click at [826, 401] on span "Launch 7 ads" at bounding box center [834, 400] width 40 height 8
